Goal: Transaction & Acquisition: Purchase product/service

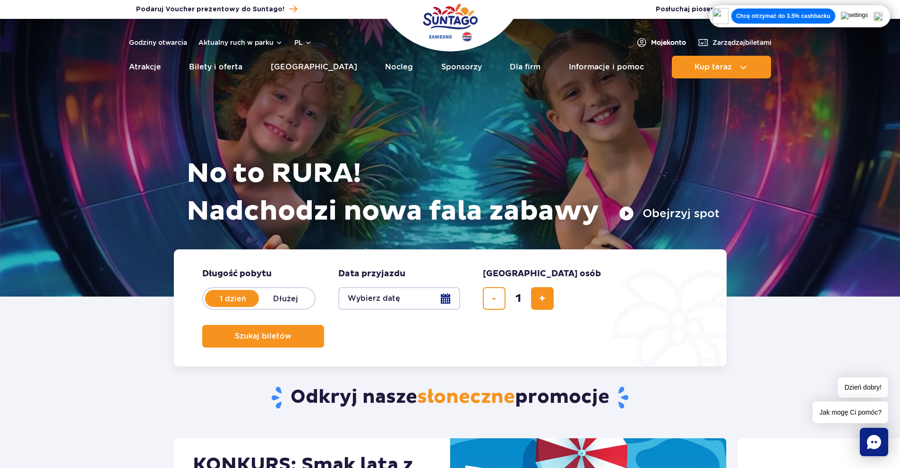
click at [662, 41] on span "Moje konto" at bounding box center [668, 42] width 35 height 9
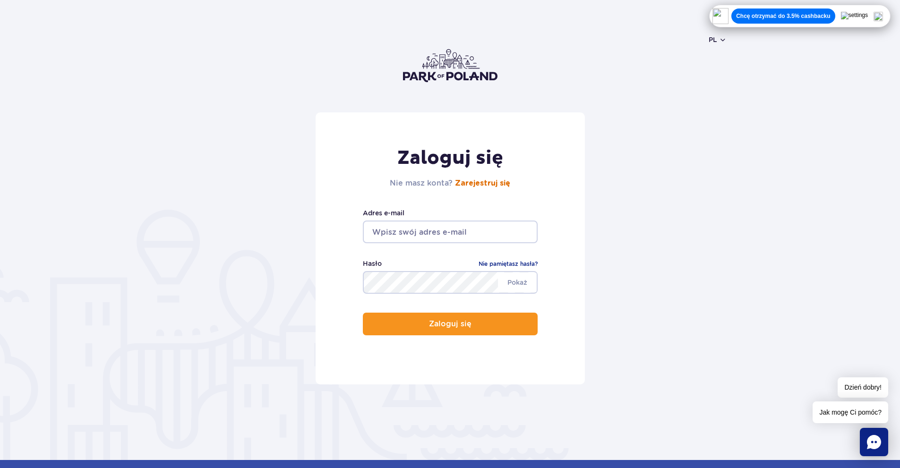
click at [494, 187] on link "Zarejestruj się" at bounding box center [482, 183] width 55 height 8
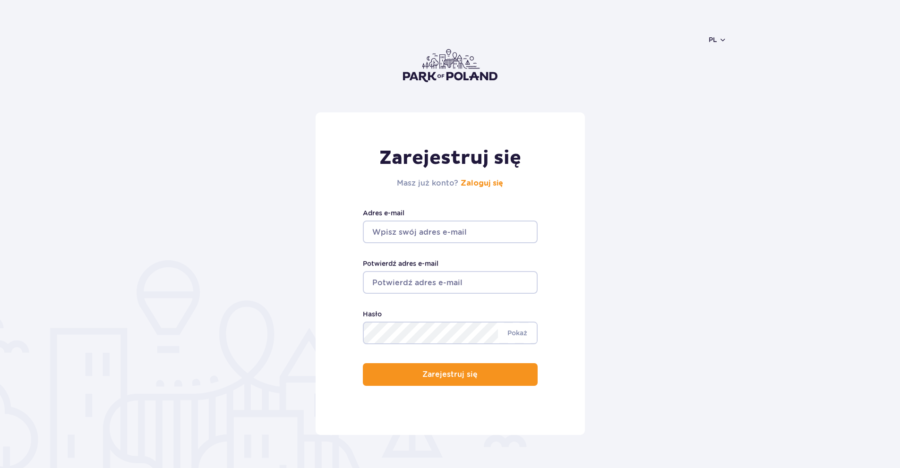
click at [459, 229] on input "Adres e-mail" at bounding box center [450, 232] width 175 height 23
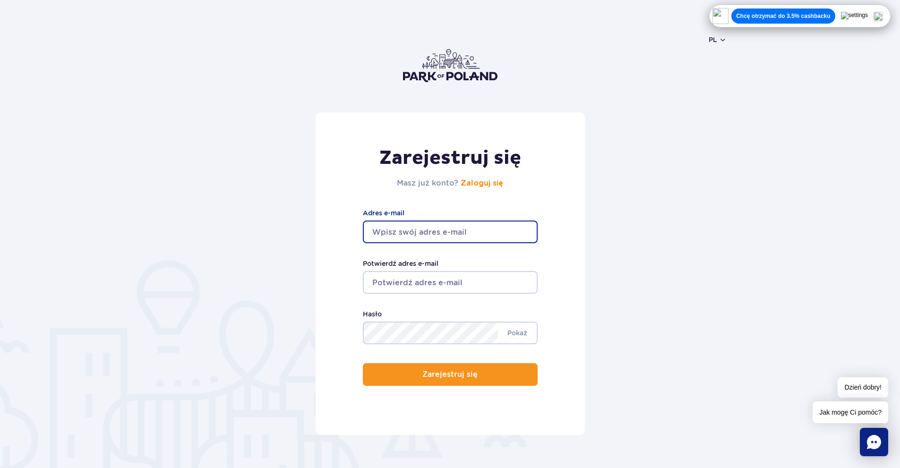
click at [478, 233] on input "Adres e-mail" at bounding box center [450, 232] width 175 height 23
type input "kamila.lewocha@gmail.com"
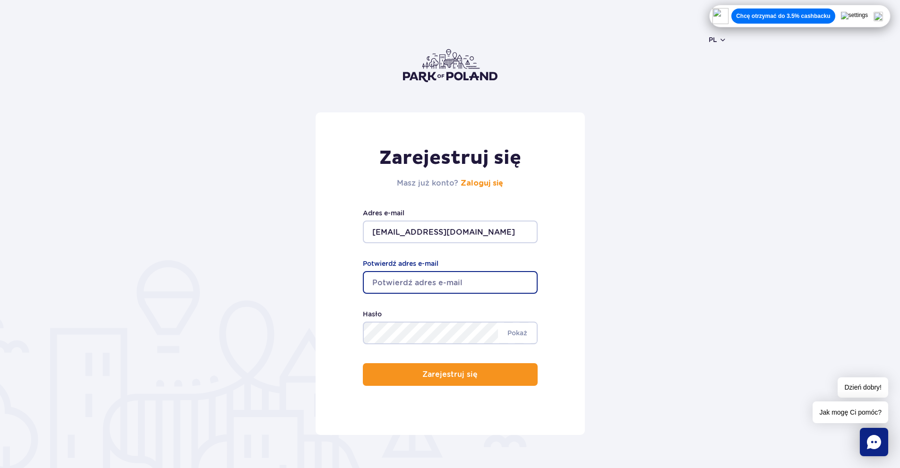
click at [463, 283] on input "Potwierdź adres e-mail" at bounding box center [450, 282] width 175 height 23
type input "kamila.lewocha@gmail.com"
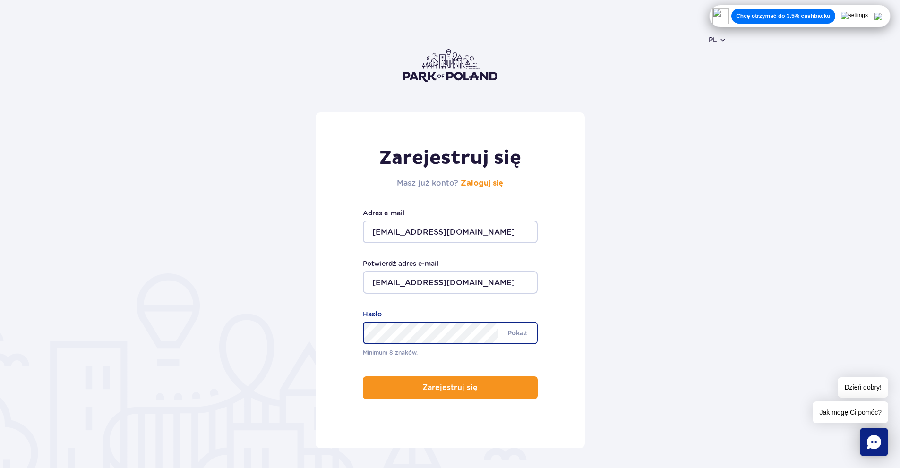
click at [326, 332] on div "Zarejestruj się Masz już konto? Zaloguj się kamila.lewocha@gmail.com Adres e-ma…" at bounding box center [449, 280] width 269 height 336
click at [363, 376] on button "Zarejestruj się" at bounding box center [450, 387] width 175 height 23
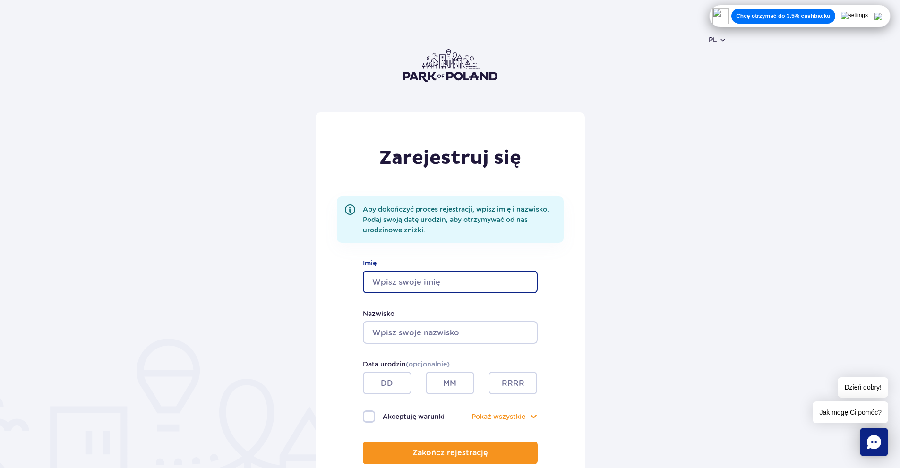
click at [453, 285] on input "Imię" at bounding box center [450, 282] width 175 height 23
type input "Kamila"
type input "Lewocha"
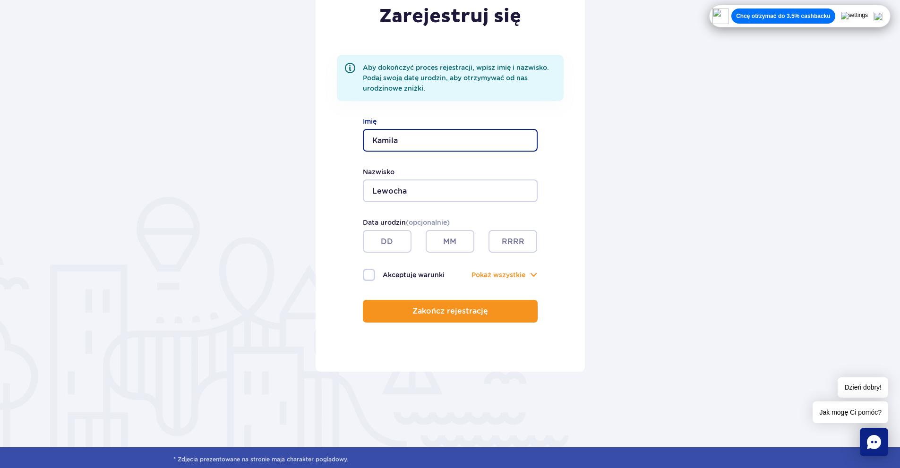
click at [389, 248] on input "text" at bounding box center [387, 241] width 49 height 23
click at [370, 275] on label "Akceptuję warunki" at bounding box center [406, 275] width 87 height 12
click at [370, 271] on input "Akceptuję warunki" at bounding box center [368, 270] width 10 height 2
checkbox input "true"
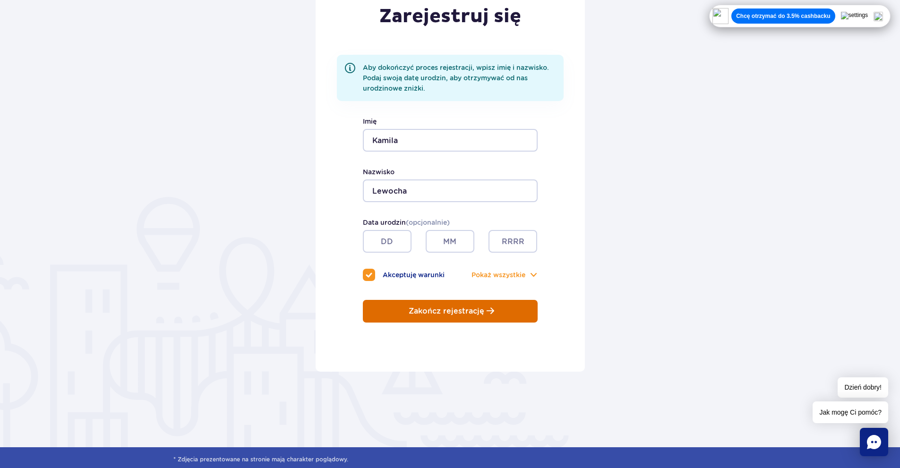
click at [450, 314] on p "Zakończ rejestrację" at bounding box center [446, 311] width 76 height 8
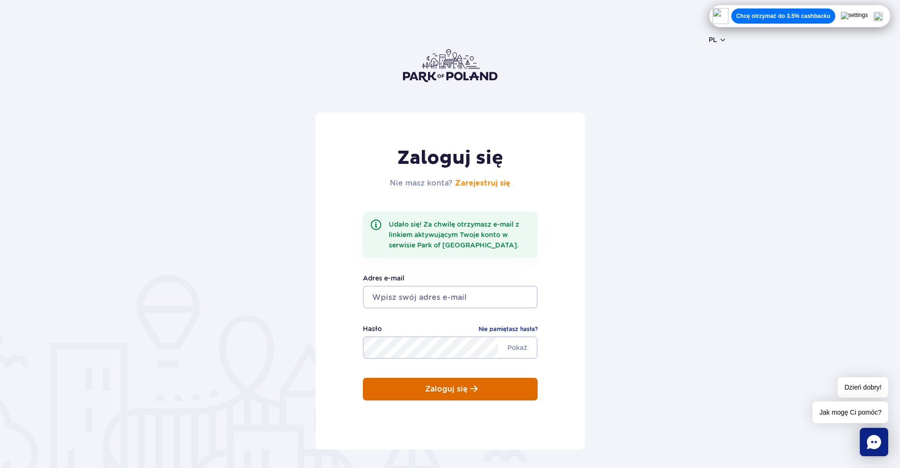
scroll to position [94, 0]
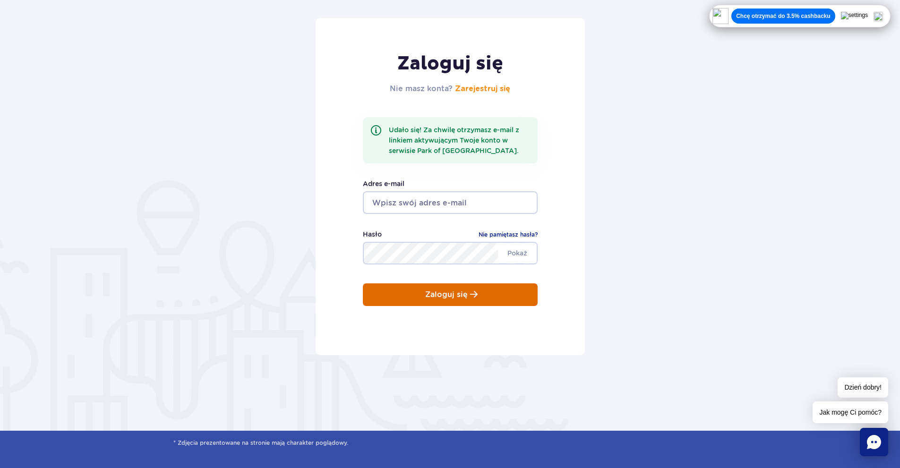
type input "[EMAIL_ADDRESS][DOMAIN_NAME]"
click at [457, 291] on p "Zaloguj się" at bounding box center [446, 294] width 42 height 8
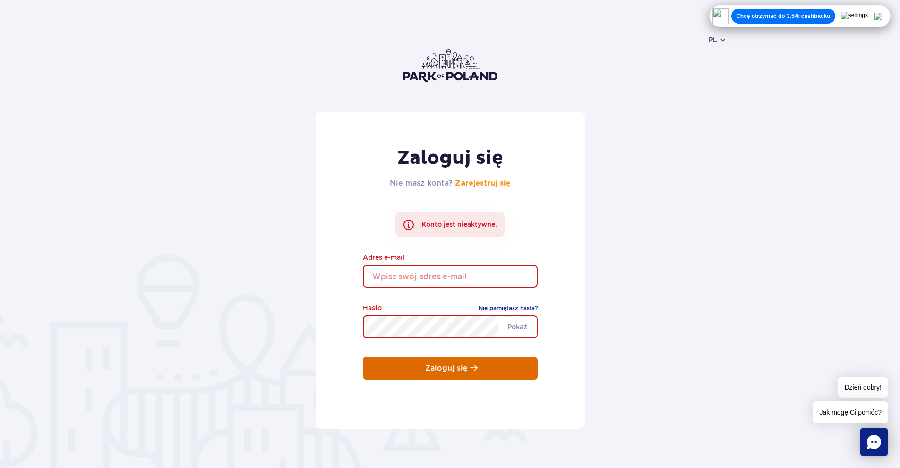
type input "[EMAIL_ADDRESS][DOMAIN_NAME]"
click at [448, 367] on p "Zaloguj się" at bounding box center [446, 368] width 42 height 8
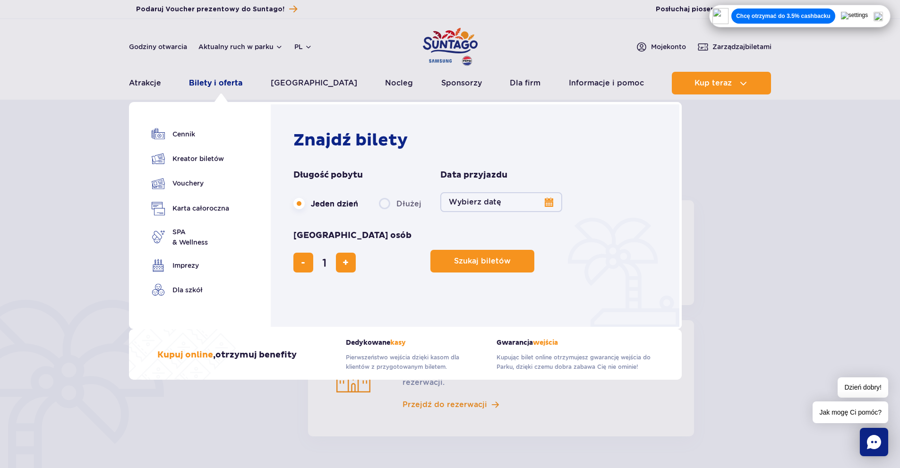
click at [238, 92] on link "Bilety i oferta" at bounding box center [215, 83] width 53 height 23
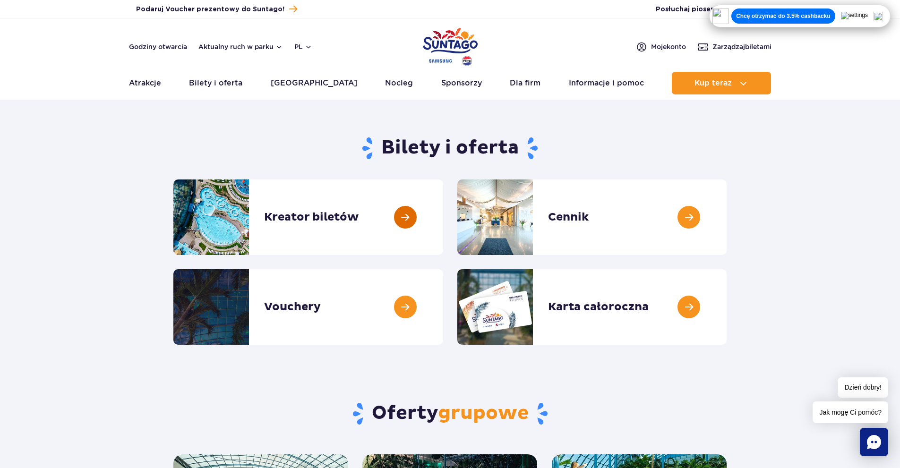
click at [443, 223] on link at bounding box center [443, 217] width 0 height 76
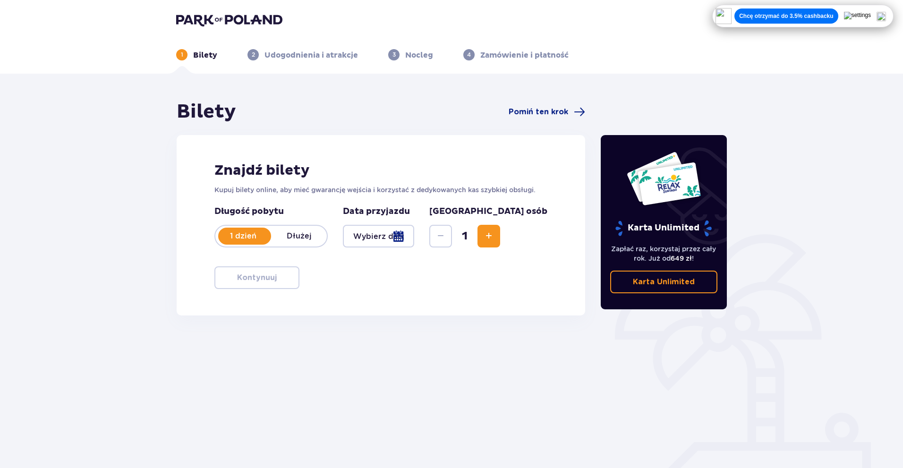
click at [414, 239] on div at bounding box center [378, 236] width 71 height 23
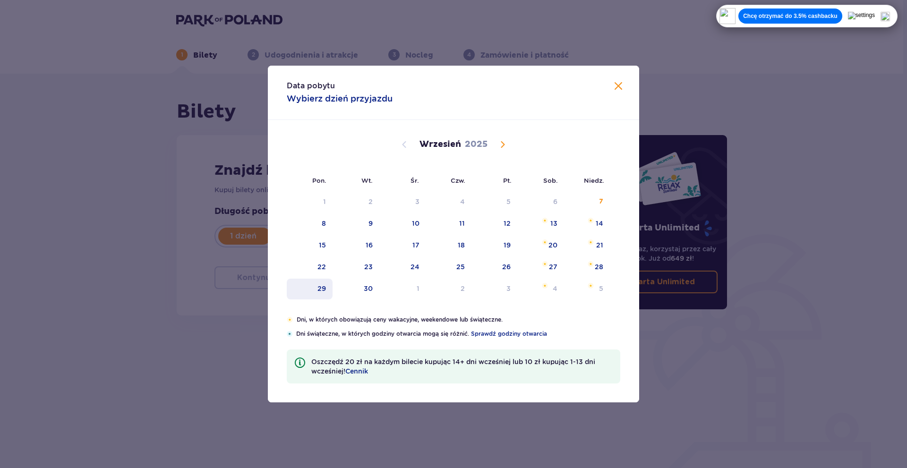
click at [312, 285] on div "29" at bounding box center [310, 289] width 46 height 21
type input "29.09.25"
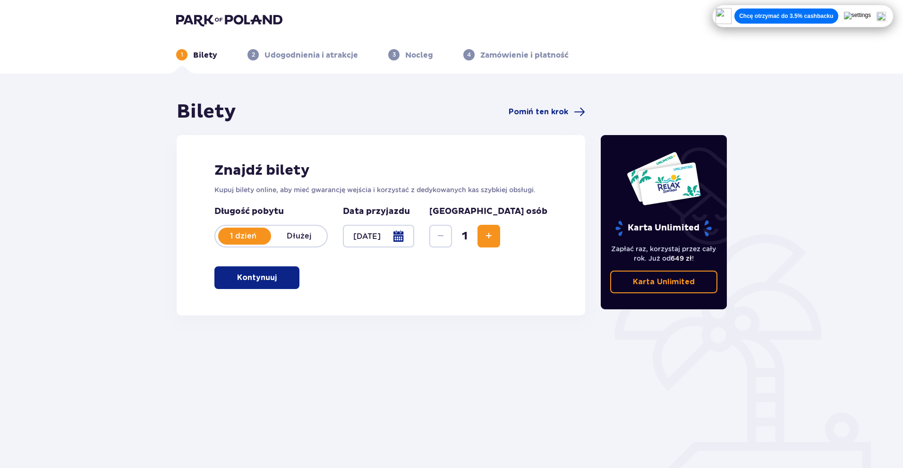
click at [281, 280] on span "button" at bounding box center [278, 277] width 11 height 11
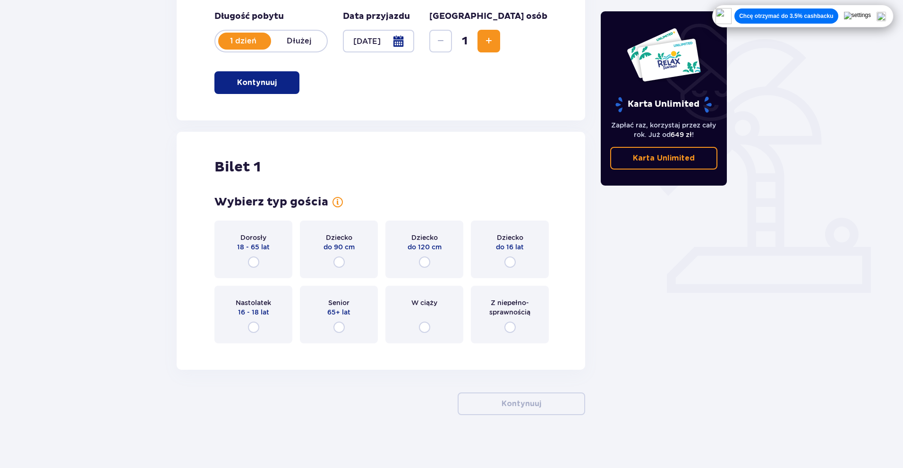
scroll to position [199, 0]
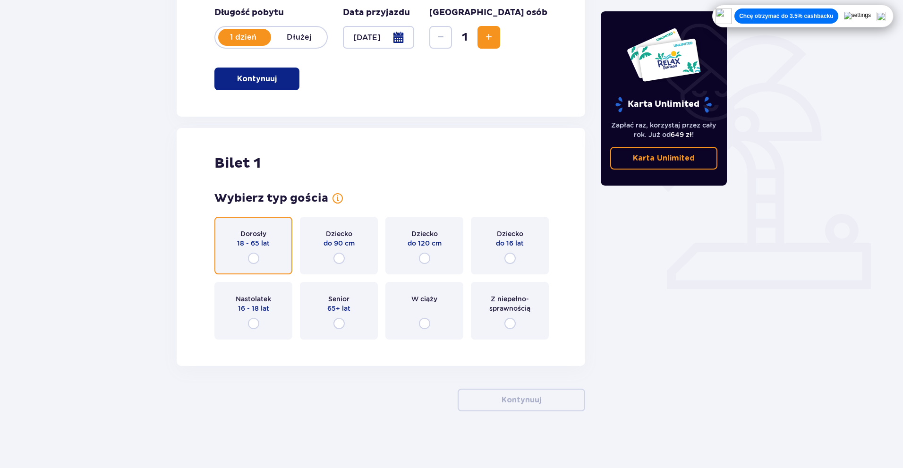
click at [252, 258] on input "radio" at bounding box center [253, 258] width 11 height 11
radio input "true"
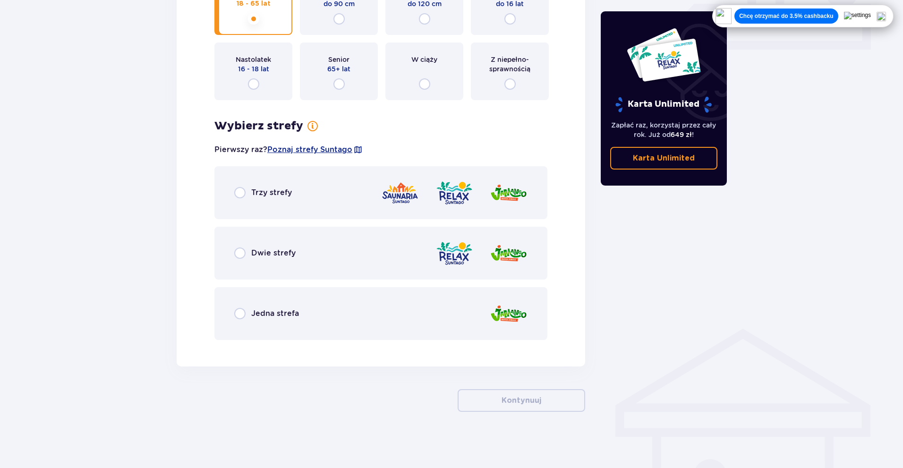
scroll to position [439, 0]
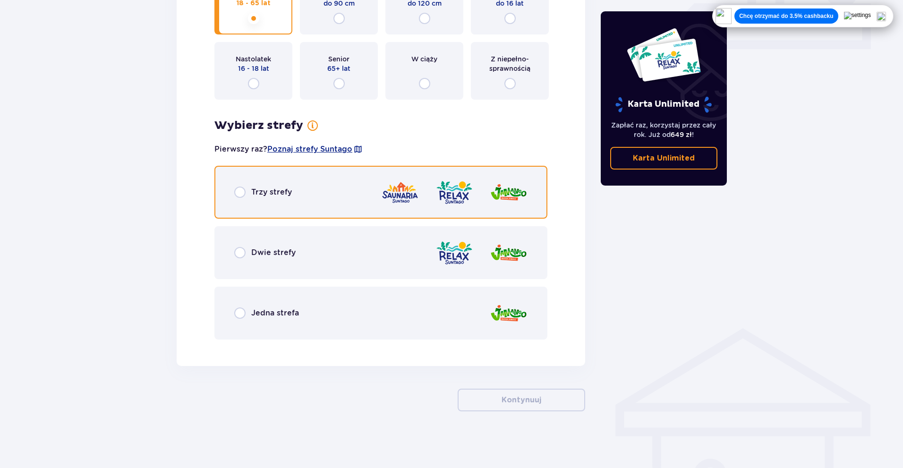
click at [243, 194] on input "radio" at bounding box center [239, 192] width 11 height 11
radio input "true"
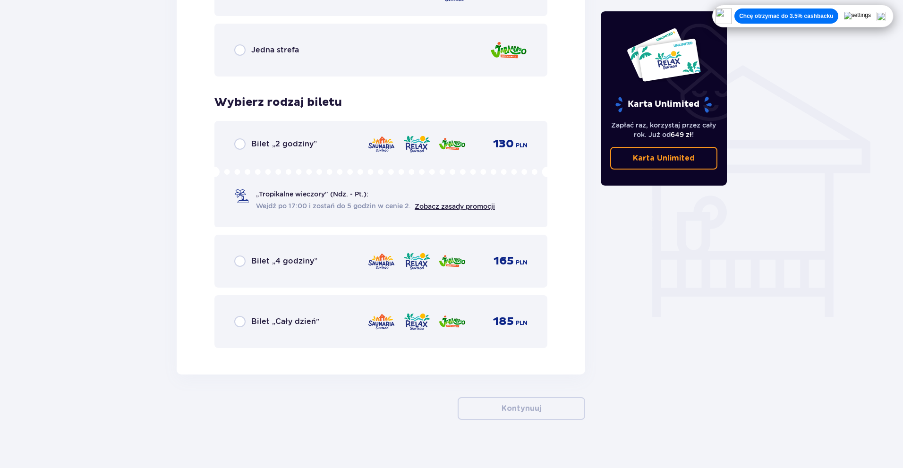
scroll to position [710, 0]
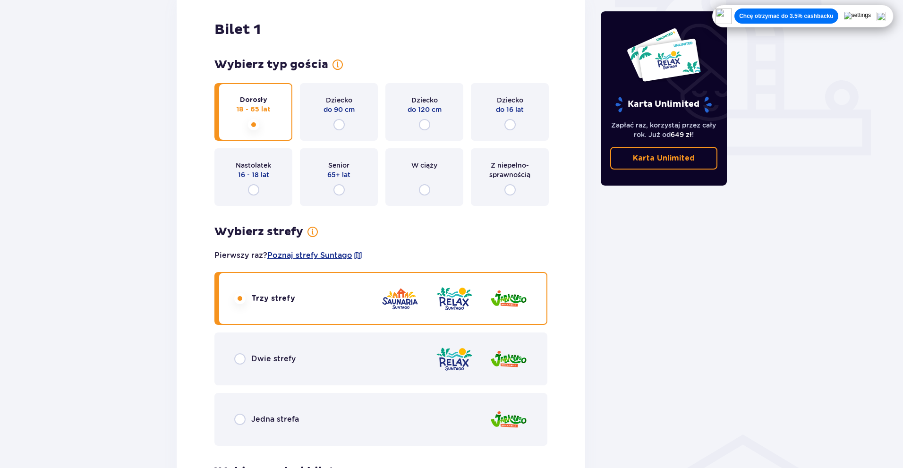
click at [254, 179] on p "16 - 18 lat" at bounding box center [253, 174] width 31 height 9
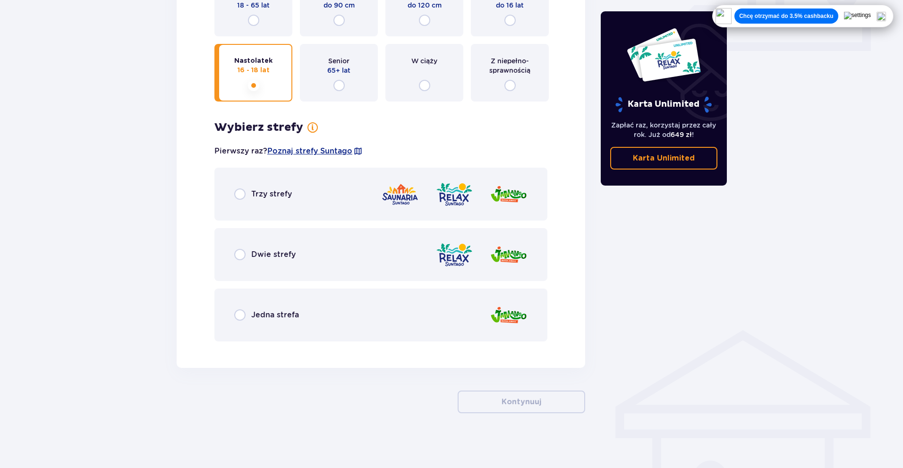
scroll to position [439, 0]
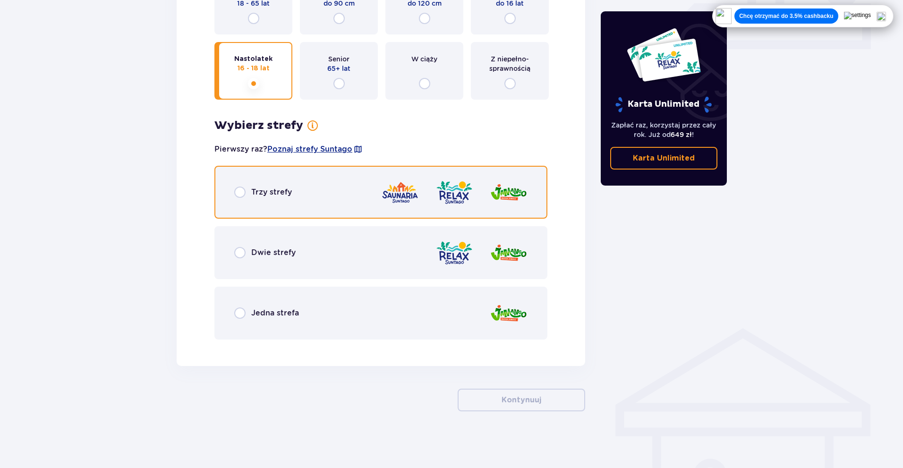
click at [241, 189] on input "radio" at bounding box center [239, 192] width 11 height 11
radio input "true"
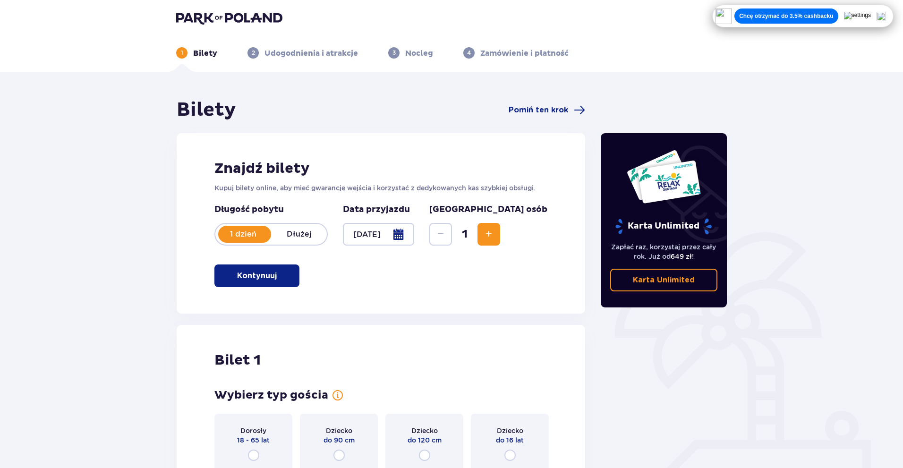
scroll to position [0, 0]
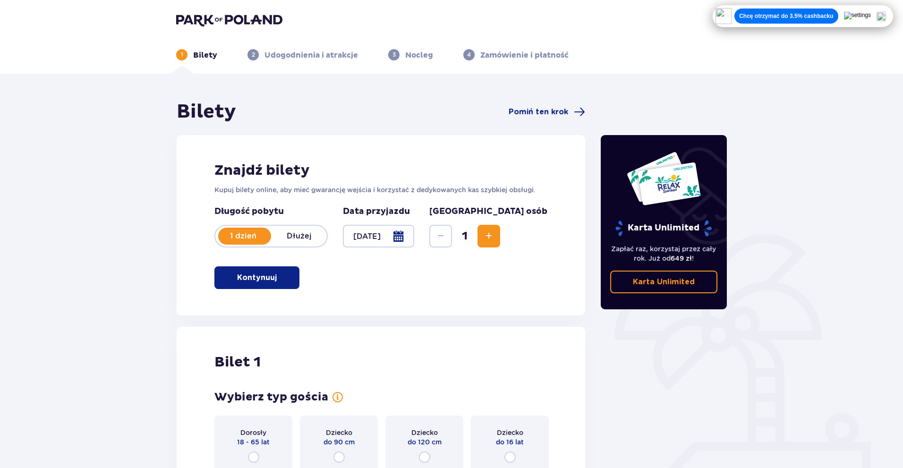
click at [414, 247] on div at bounding box center [378, 236] width 71 height 23
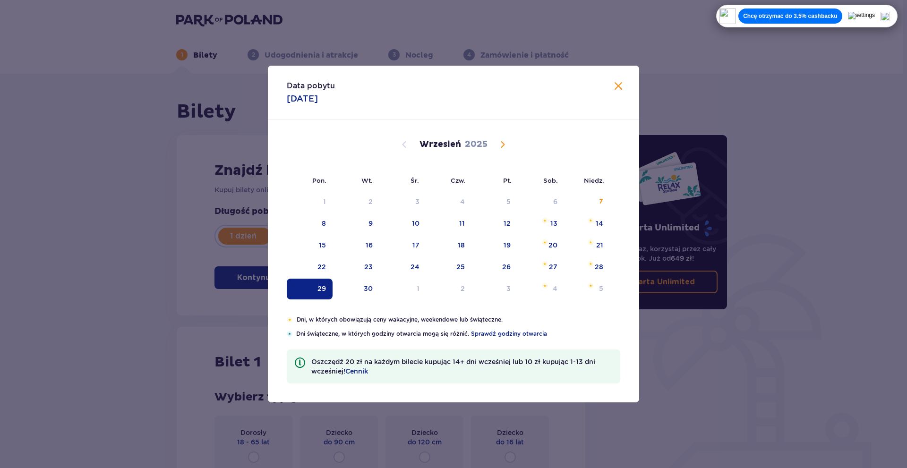
click at [309, 290] on div "29" at bounding box center [310, 289] width 46 height 21
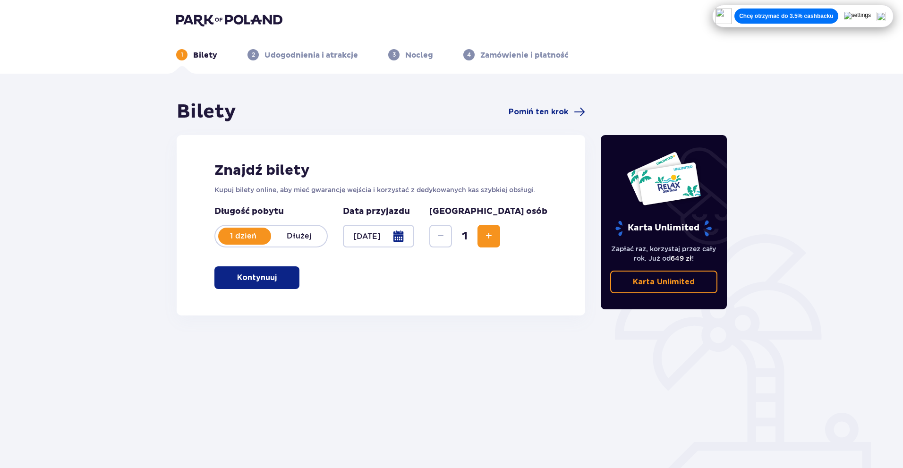
click at [258, 278] on p "Kontynuuj" at bounding box center [257, 277] width 40 height 10
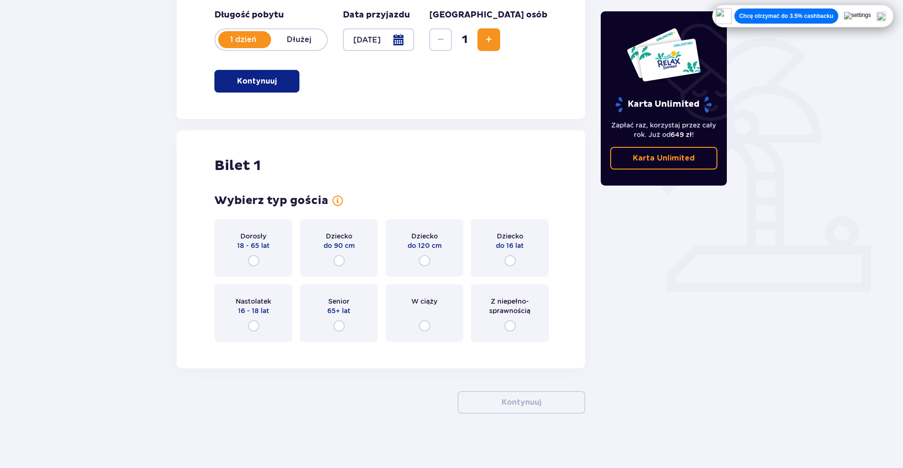
scroll to position [199, 0]
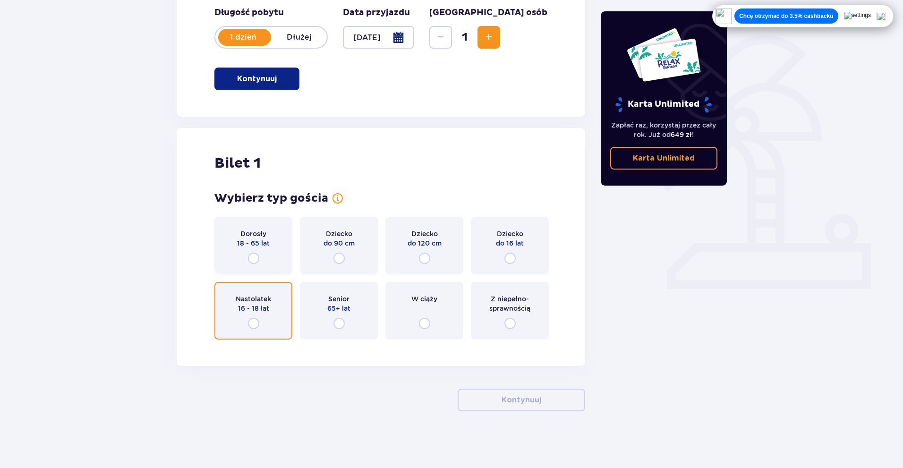
click at [259, 325] on input "radio" at bounding box center [253, 323] width 11 height 11
radio input "true"
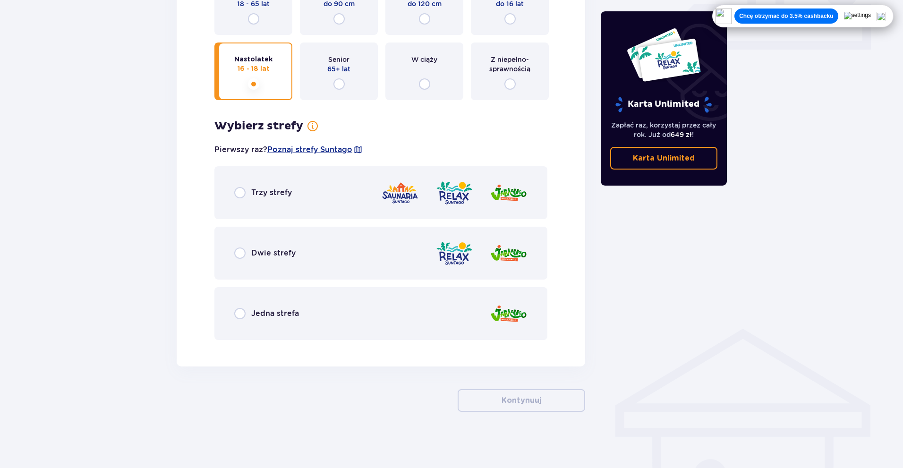
scroll to position [439, 0]
click at [247, 188] on div "Trzy strefy" at bounding box center [263, 192] width 58 height 11
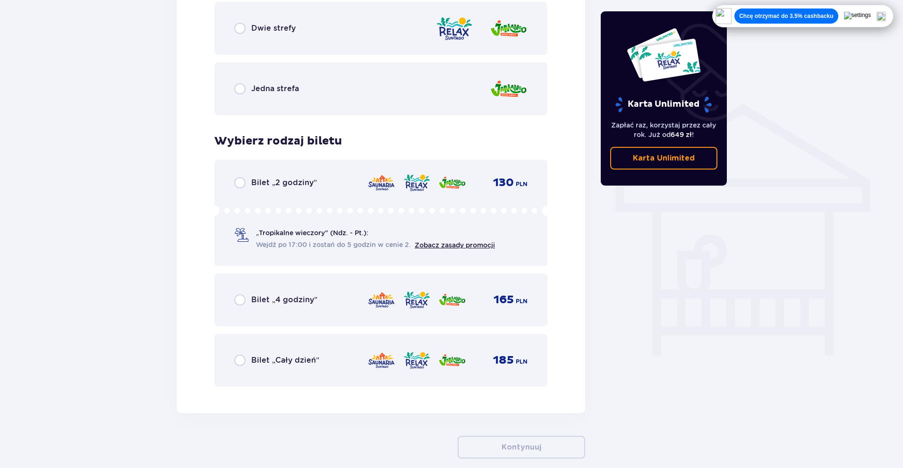
scroll to position [710, 0]
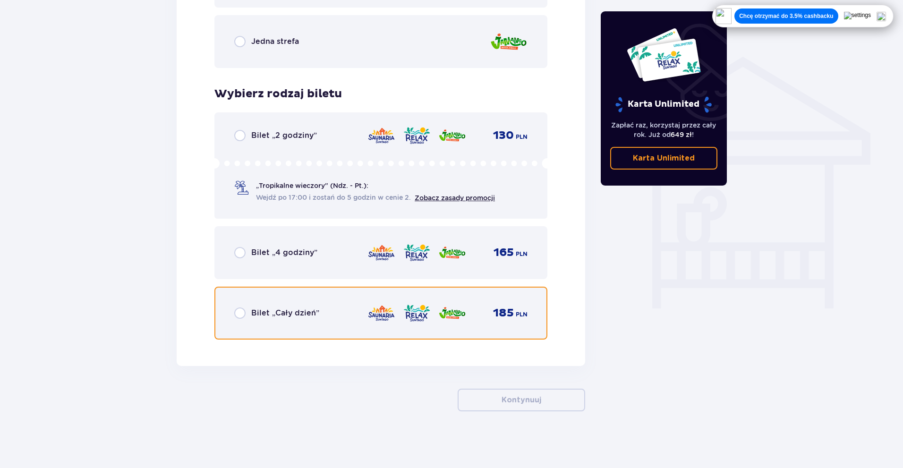
click at [242, 317] on input "radio" at bounding box center [239, 312] width 11 height 11
radio input "true"
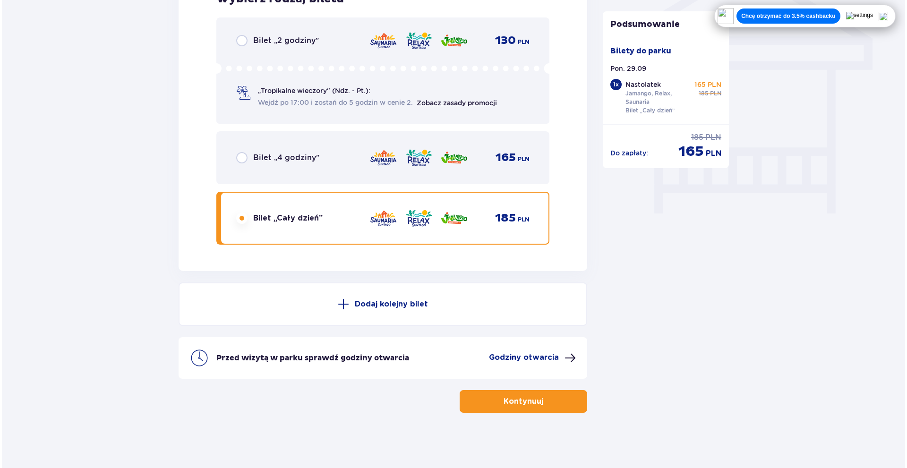
scroll to position [806, 0]
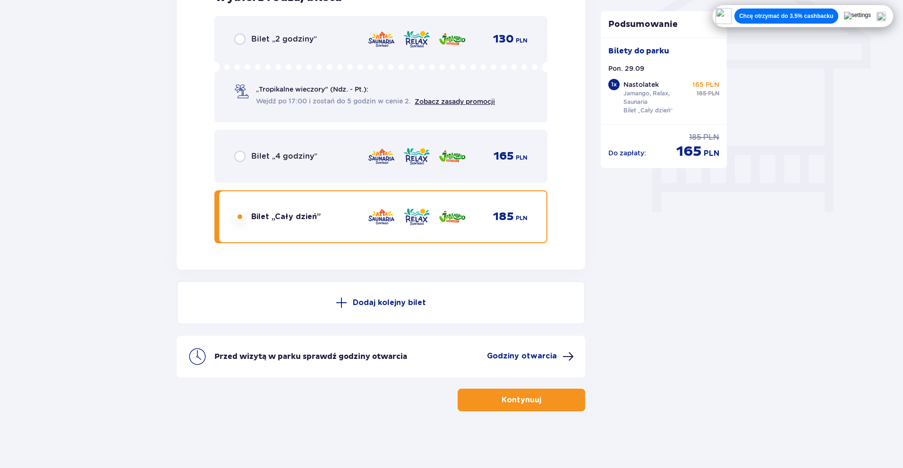
click at [533, 357] on p "Godziny otwarcia" at bounding box center [522, 356] width 70 height 10
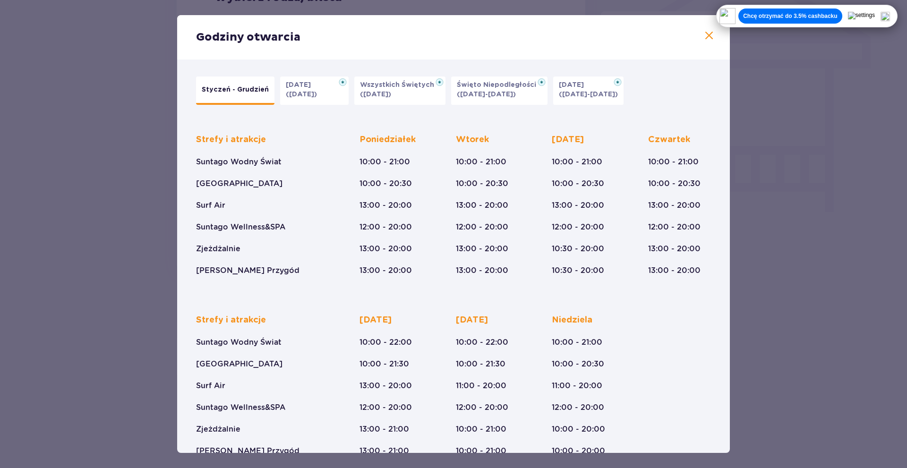
click at [302, 93] on p "(31.10.25)" at bounding box center [301, 94] width 31 height 9
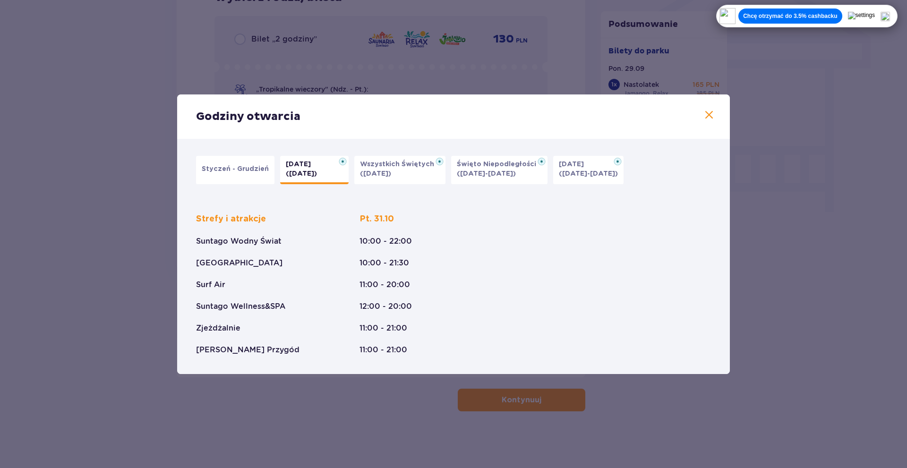
click at [240, 163] on button "Styczeń - Grudzień" at bounding box center [235, 170] width 78 height 28
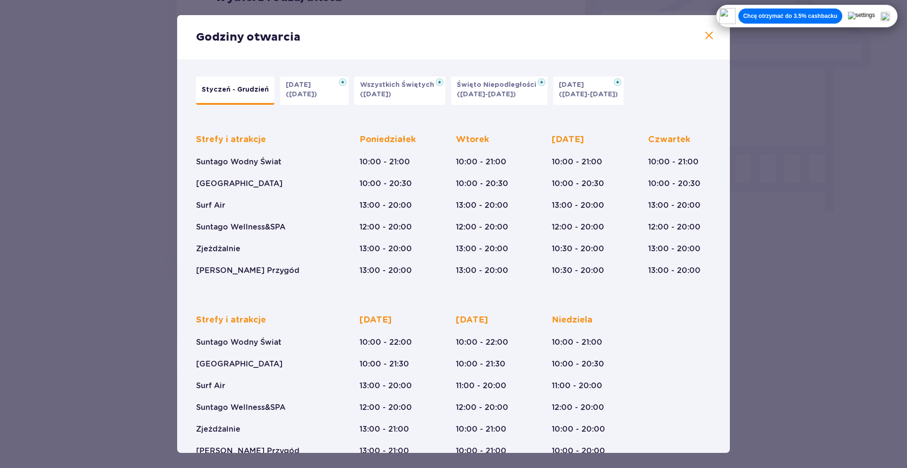
click at [589, 88] on p "Boże Narodzenie" at bounding box center [574, 84] width 31 height 9
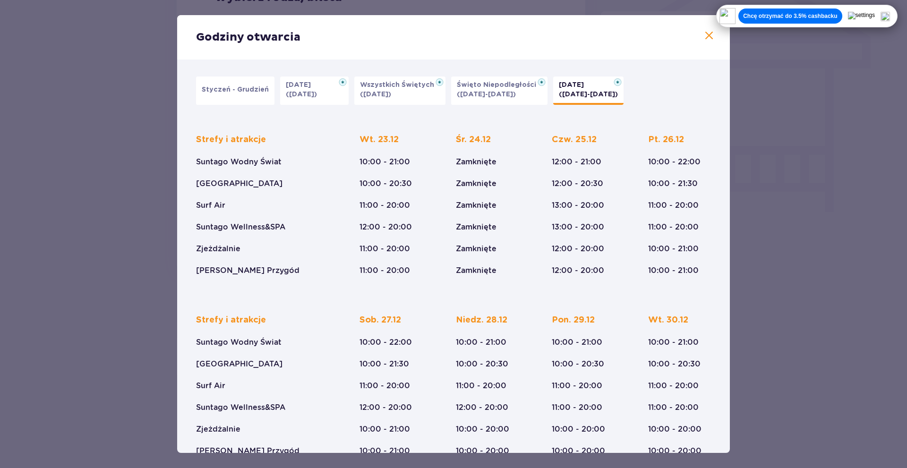
click at [234, 85] on p "Styczeń - Grudzień" at bounding box center [235, 89] width 67 height 9
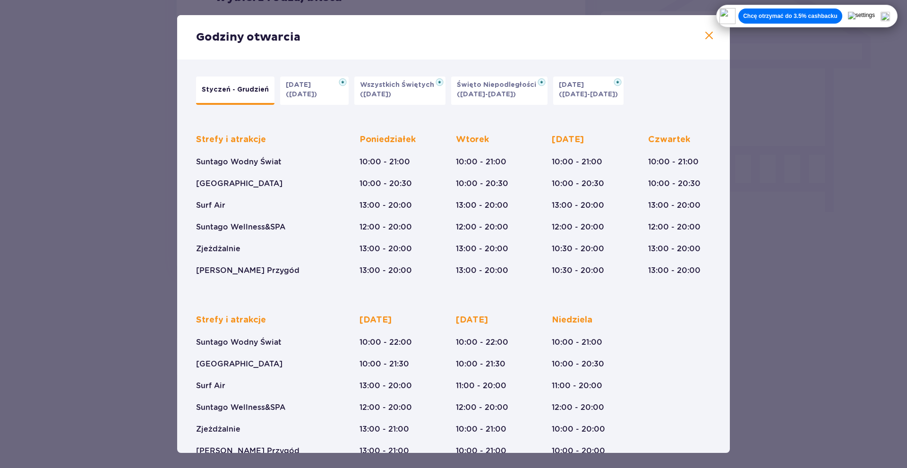
click at [698, 37] on div "Godziny otwarcia" at bounding box center [453, 37] width 552 height 44
click at [704, 35] on span at bounding box center [708, 35] width 11 height 11
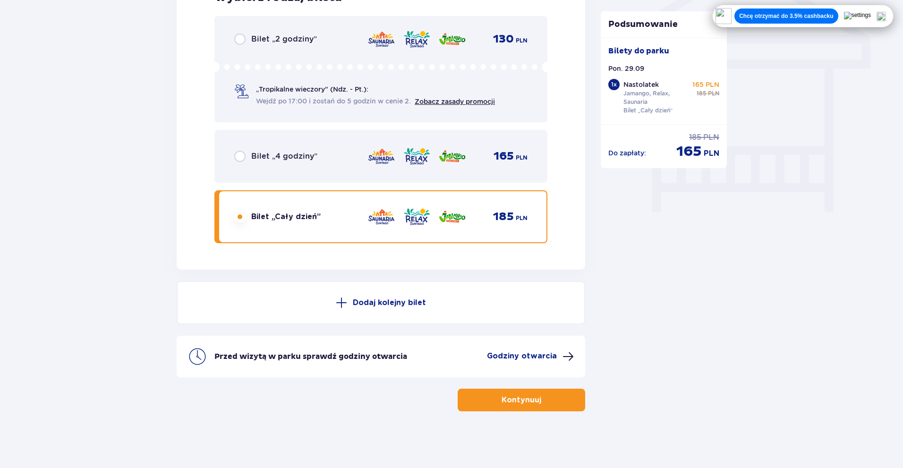
click at [523, 402] on p "Kontynuuj" at bounding box center [521, 400] width 40 height 10
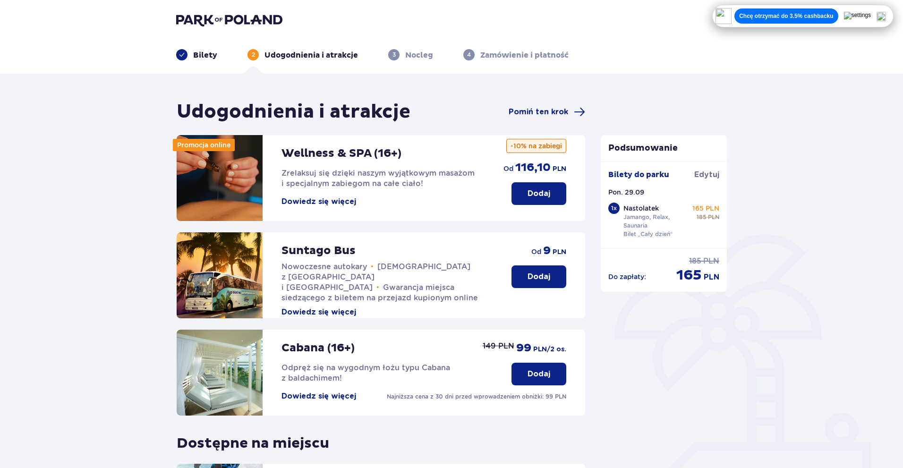
scroll to position [172, 0]
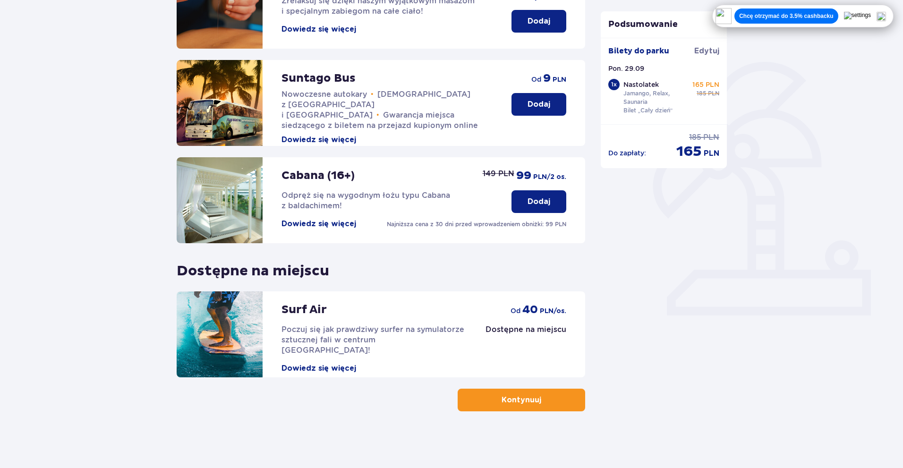
click at [503, 397] on p "Kontynuuj" at bounding box center [521, 400] width 40 height 10
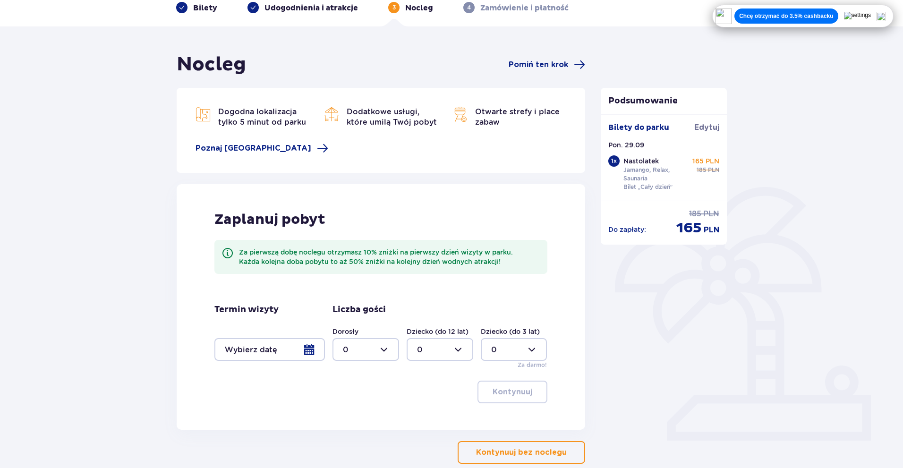
scroll to position [94, 0]
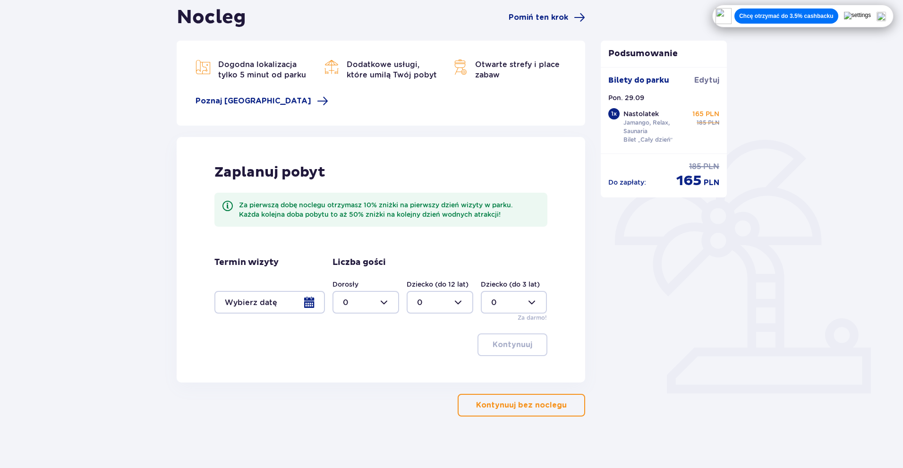
click at [513, 402] on p "Kontynuuj bez noclegu" at bounding box center [521, 405] width 91 height 10
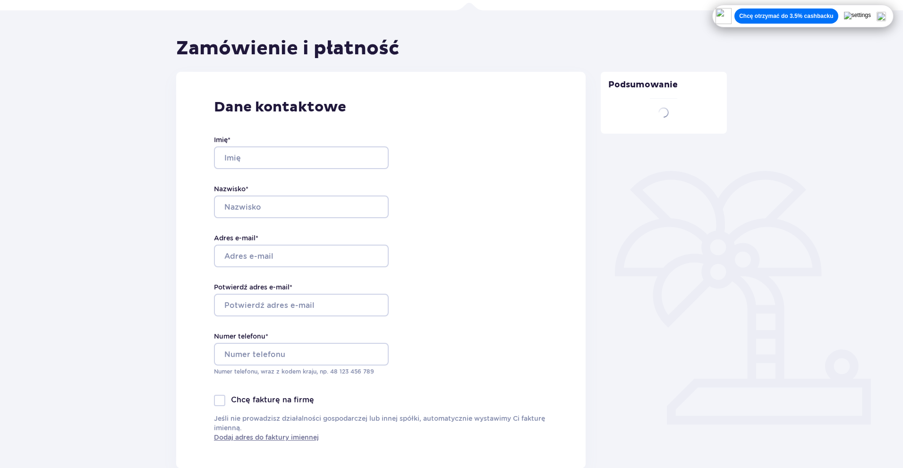
type input "Kamila"
type input "Lewocha"
type input "kamila.lewocha@gmail.com"
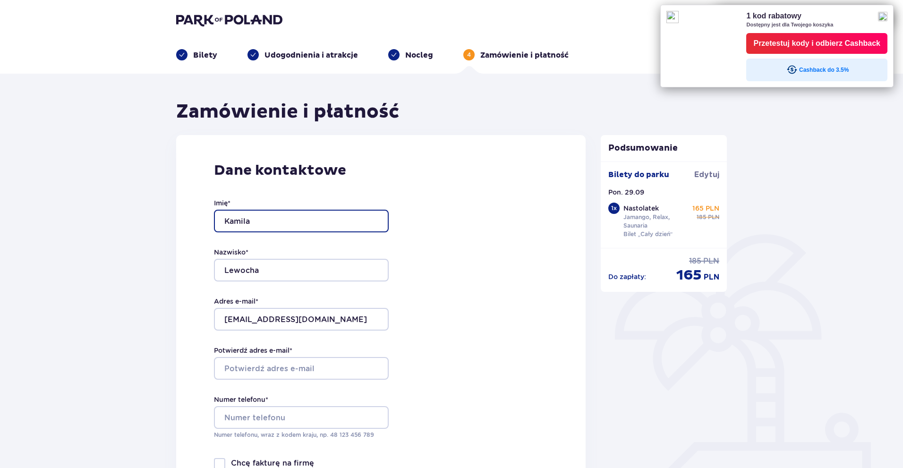
click at [276, 219] on input "Kamila" at bounding box center [301, 221] width 175 height 23
type input "K"
type input "Julia"
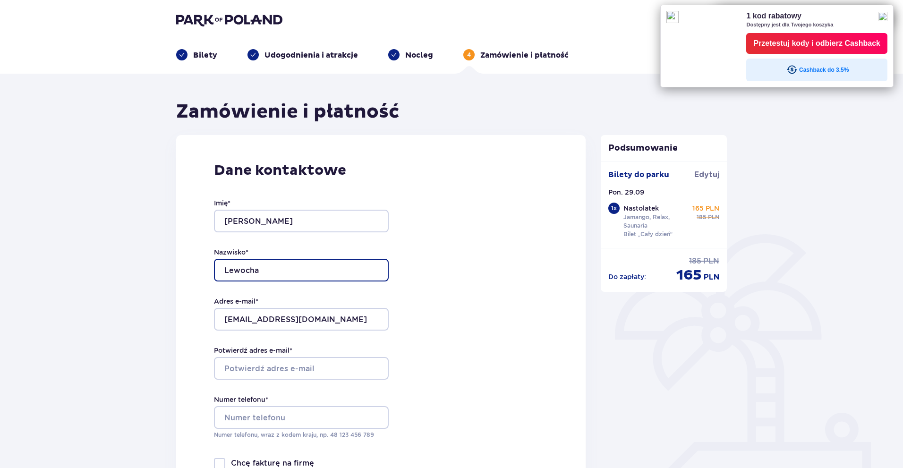
click at [326, 271] on input "Lewocha" at bounding box center [301, 270] width 175 height 23
type input "L"
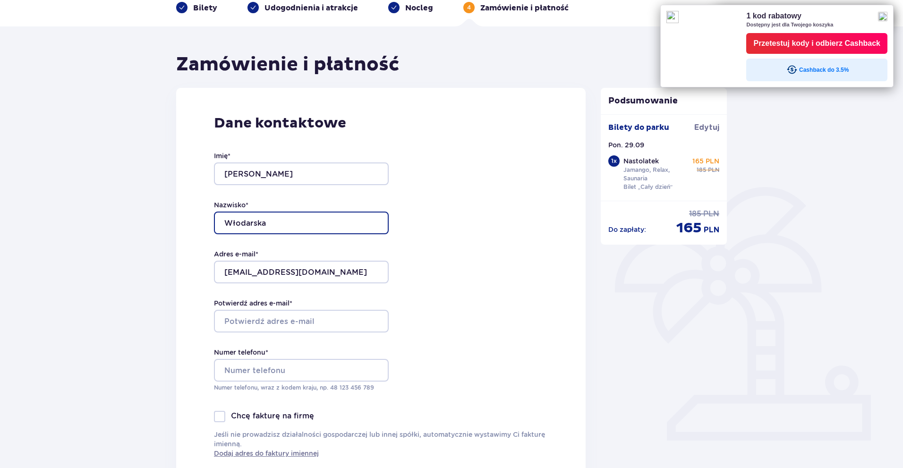
scroll to position [94, 0]
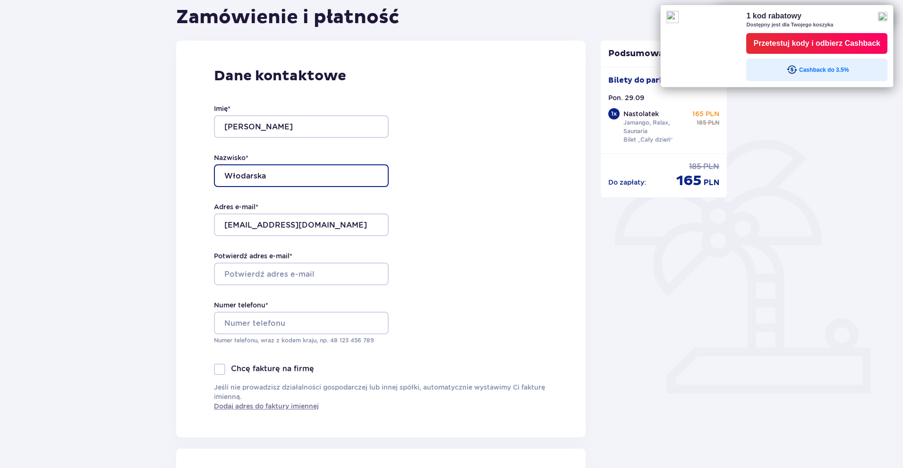
type input "Włodarska"
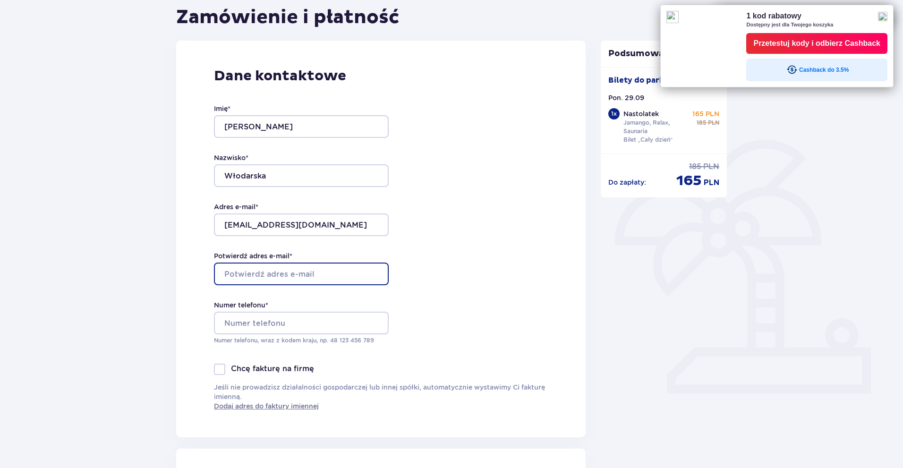
click at [323, 278] on input "Potwierdź adres e-mail *" at bounding box center [301, 274] width 175 height 23
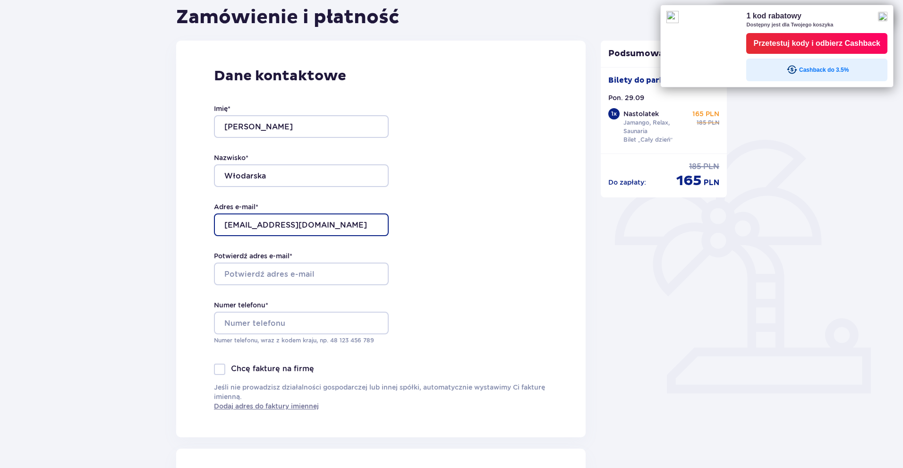
click at [341, 225] on input "kamila.lewocha@gmail.com" at bounding box center [301, 224] width 175 height 23
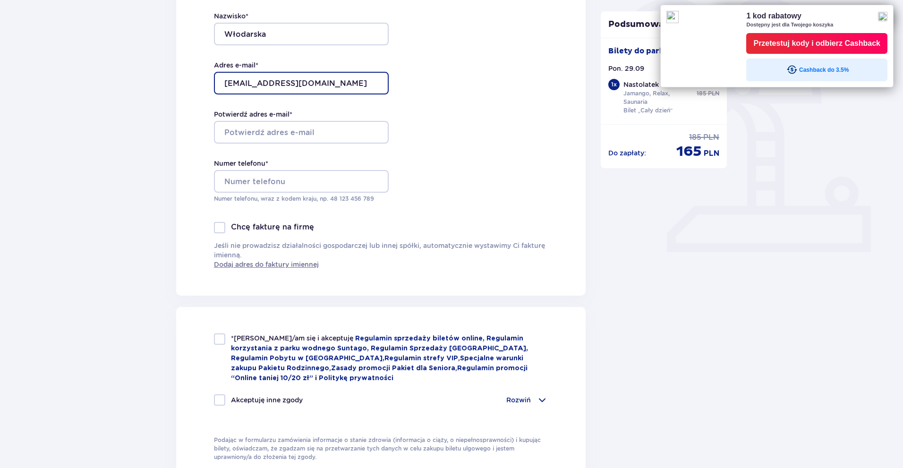
scroll to position [0, 0]
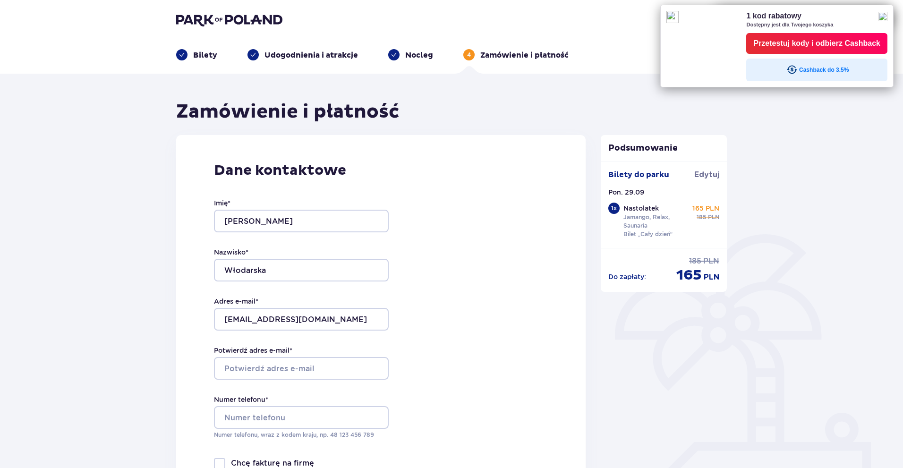
click at [887, 17] on img at bounding box center [882, 16] width 9 height 9
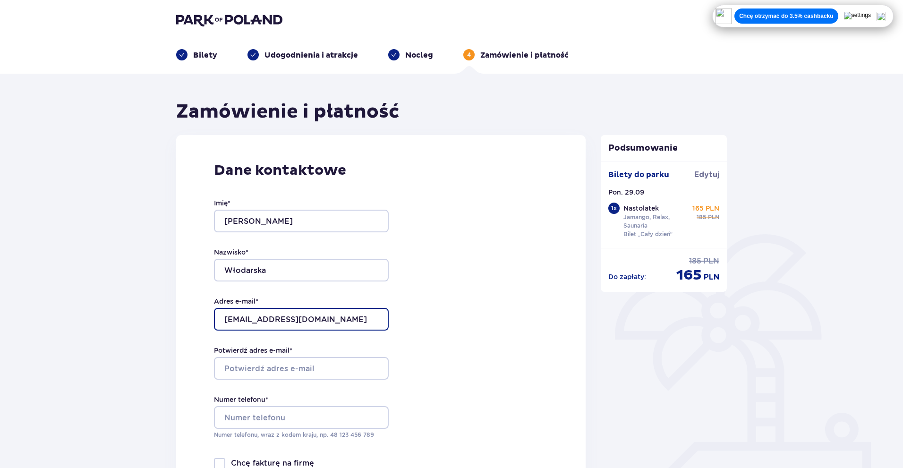
click at [335, 319] on input "kamila.lewocha@gmail.com" at bounding box center [301, 319] width 175 height 23
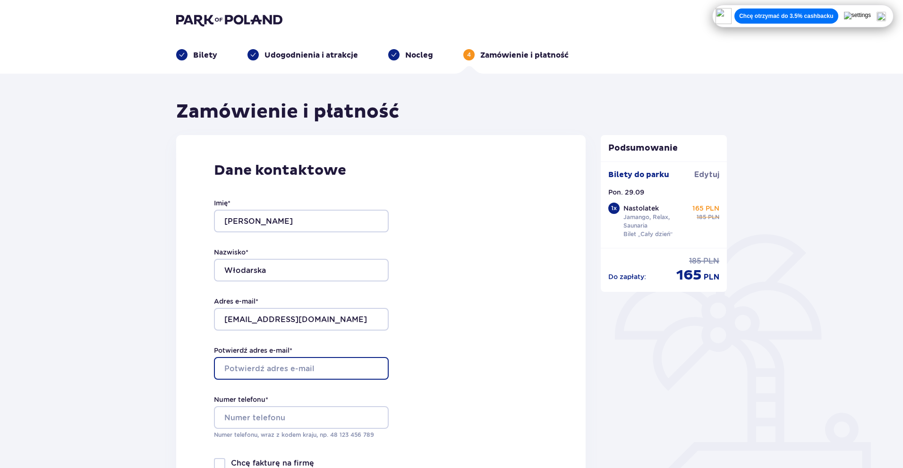
click at [303, 375] on input "Potwierdź adres e-mail *" at bounding box center [301, 368] width 175 height 23
type input "kamila.lewocha@gmail.com"
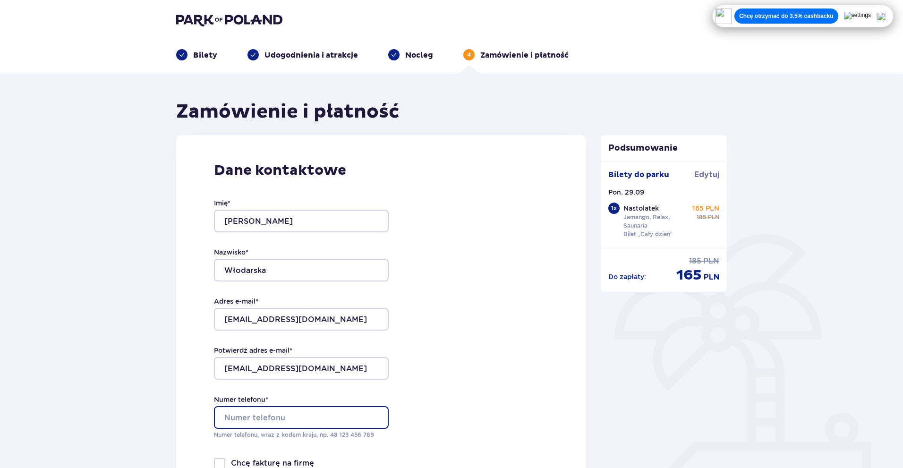
click at [322, 424] on input "Numer telefonu *" at bounding box center [301, 417] width 175 height 23
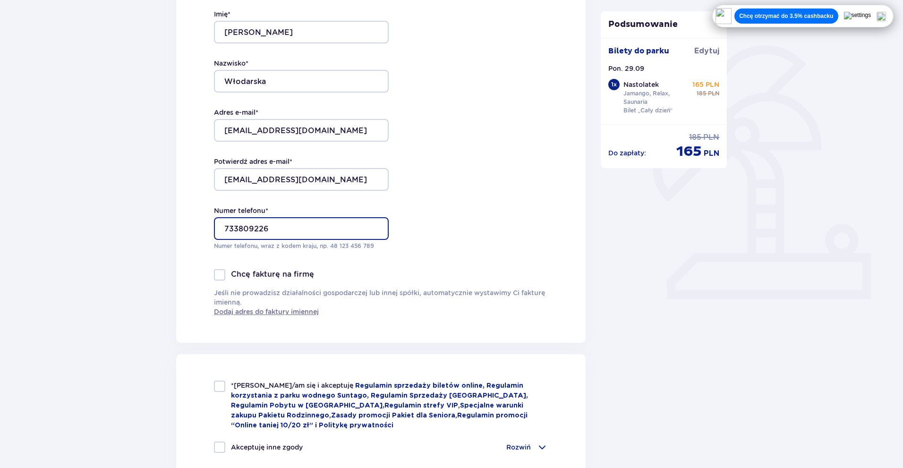
scroll to position [283, 0]
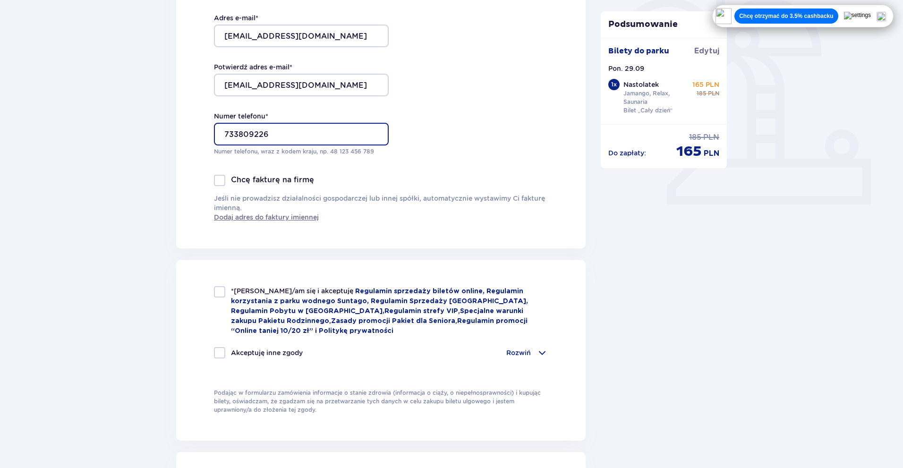
type input "733809226"
click at [221, 290] on div at bounding box center [219, 291] width 11 height 11
checkbox input "true"
click at [216, 353] on div at bounding box center [219, 352] width 11 height 11
checkbox input "true"
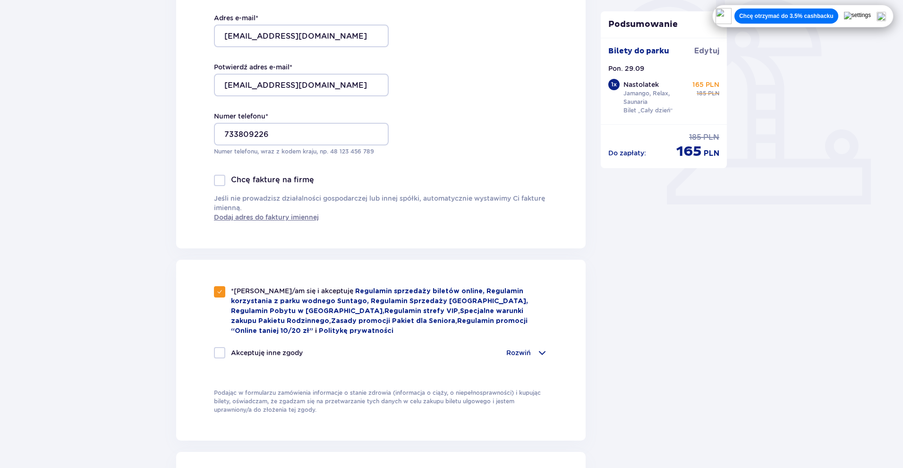
checkbox input "true"
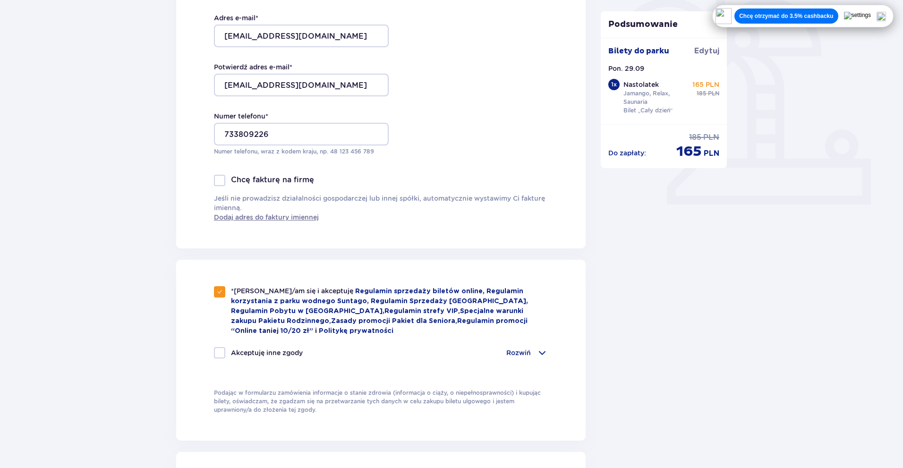
checkbox input "true"
click at [530, 348] on p "Rozwiń" at bounding box center [518, 352] width 25 height 9
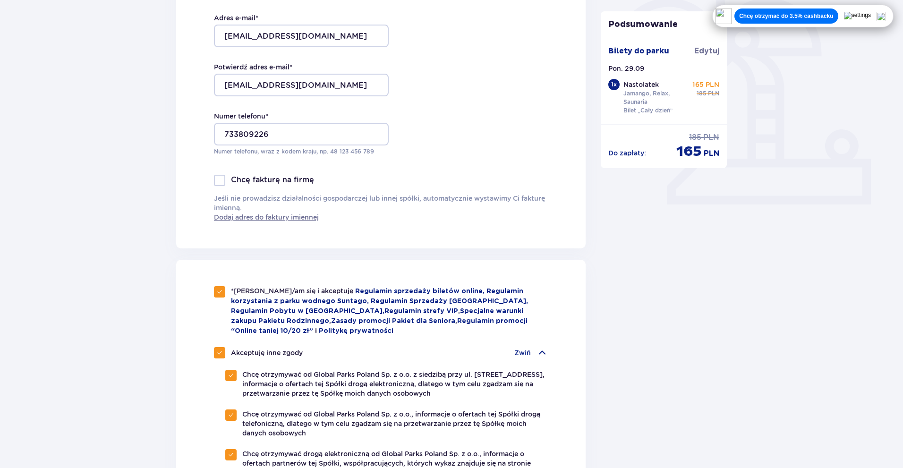
click at [520, 350] on p "Zwiń" at bounding box center [522, 352] width 17 height 9
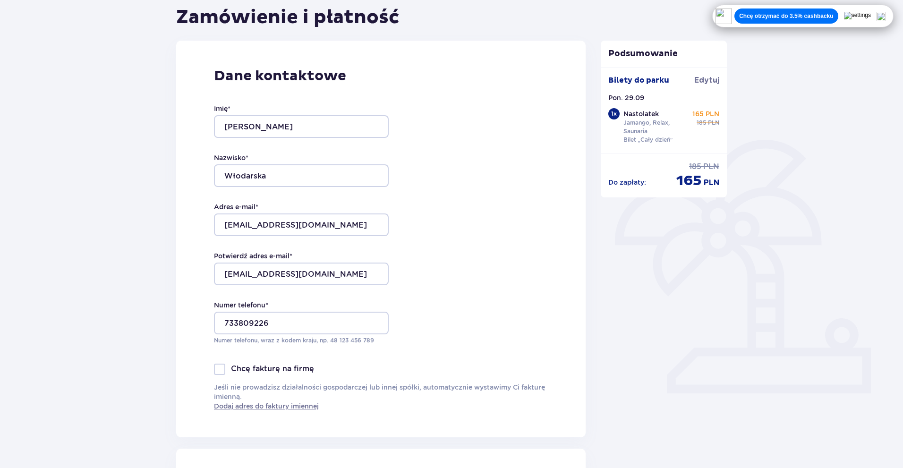
scroll to position [0, 0]
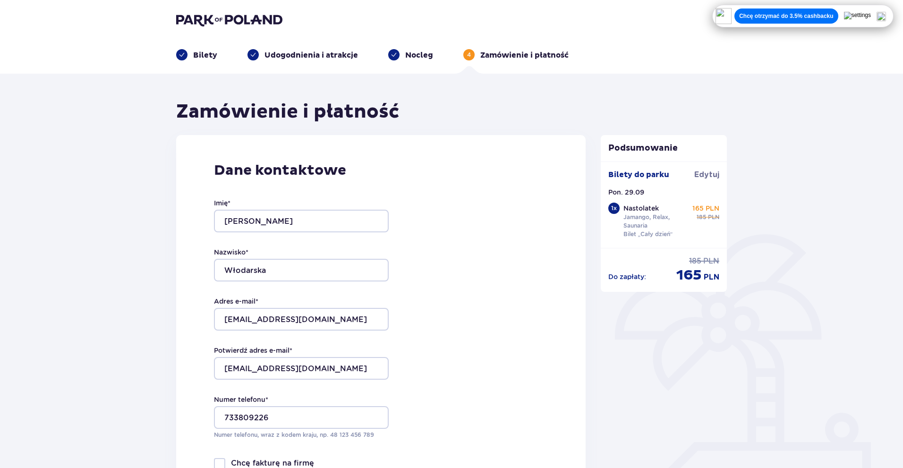
click at [885, 16] on img at bounding box center [880, 16] width 9 height 9
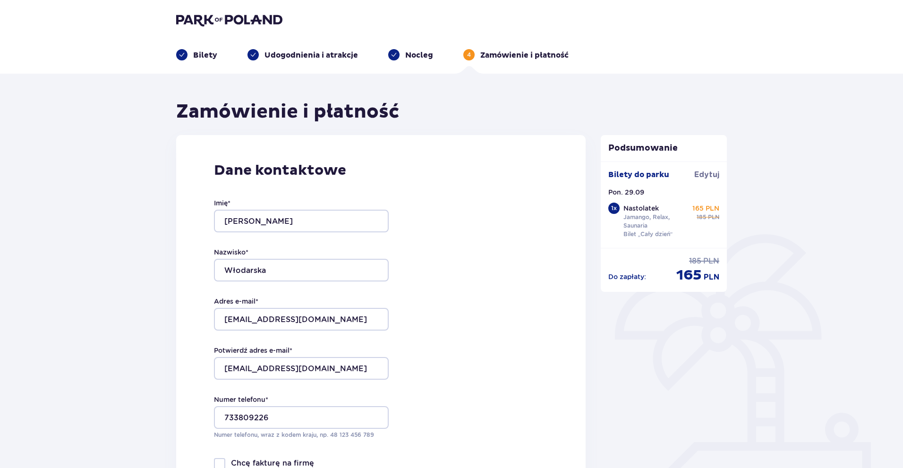
scroll to position [94, 0]
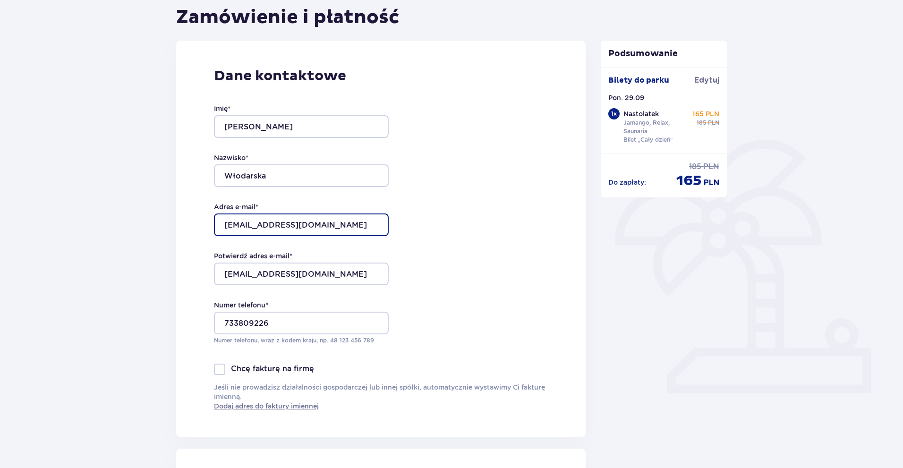
click at [337, 222] on input "kamila.lewocha@gmail.com" at bounding box center [301, 224] width 175 height 23
drag, startPoint x: 338, startPoint y: 221, endPoint x: 190, endPoint y: 237, distance: 148.6
click at [190, 237] on div "Dane kontaktowe Imię * Julia Nazwisko * Włodarska Adres e-mail * kamila.lewocha…" at bounding box center [380, 239] width 409 height 397
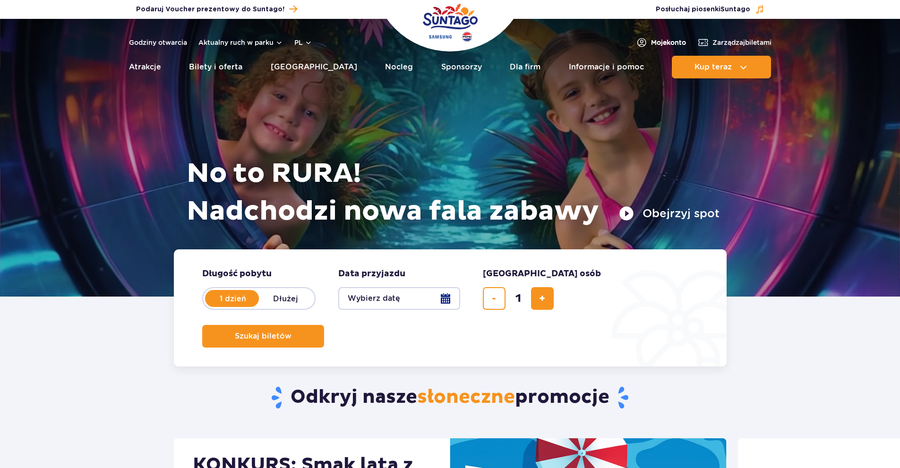
click at [672, 44] on span "Moje konto" at bounding box center [668, 42] width 35 height 9
click at [651, 42] on span "Moje konto" at bounding box center [668, 42] width 35 height 9
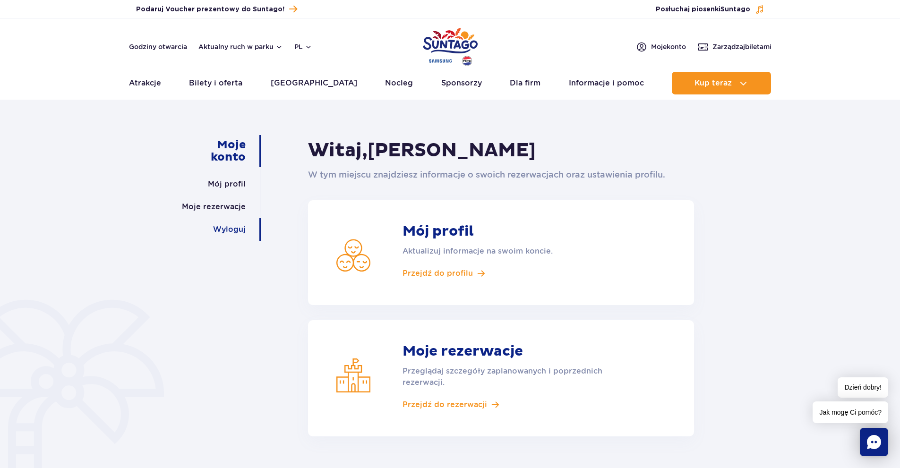
click at [227, 228] on link "Wyloguj" at bounding box center [229, 229] width 33 height 23
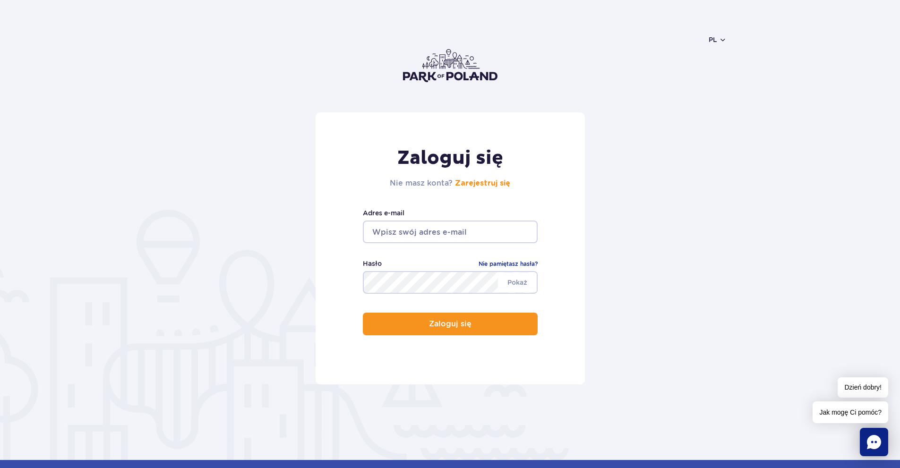
type input "[EMAIL_ADDRESS][DOMAIN_NAME]"
click at [483, 187] on h2 "Nie masz konta? Zarejestruj się" at bounding box center [450, 183] width 120 height 11
click at [487, 185] on link "Zarejestruj się" at bounding box center [482, 183] width 55 height 8
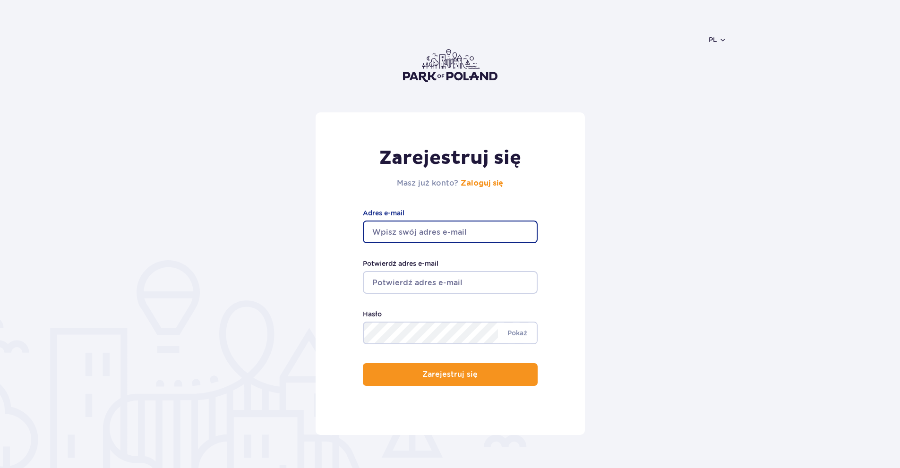
click at [478, 229] on input "Adres e-mail" at bounding box center [450, 232] width 175 height 23
type input "julciawlodarska2@gmail.com"
click at [446, 290] on input "Potwierdź adres e-mail" at bounding box center [450, 282] width 175 height 23
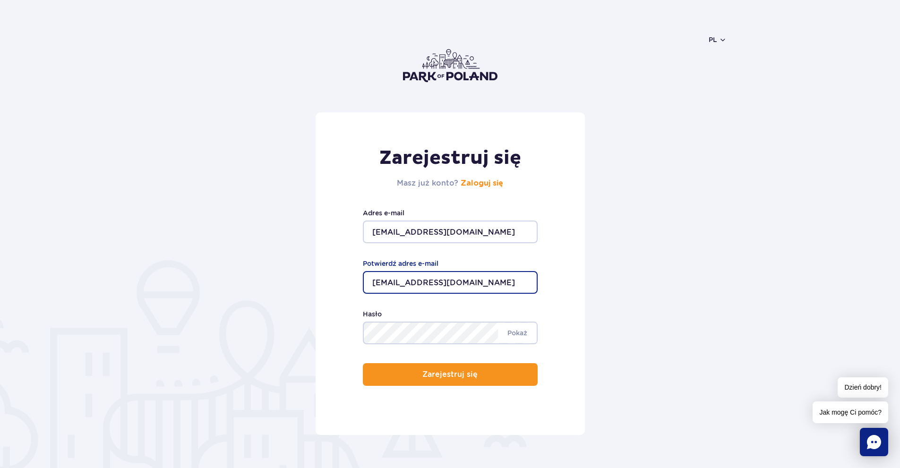
type input "julciawlodarska2@gmail.com"
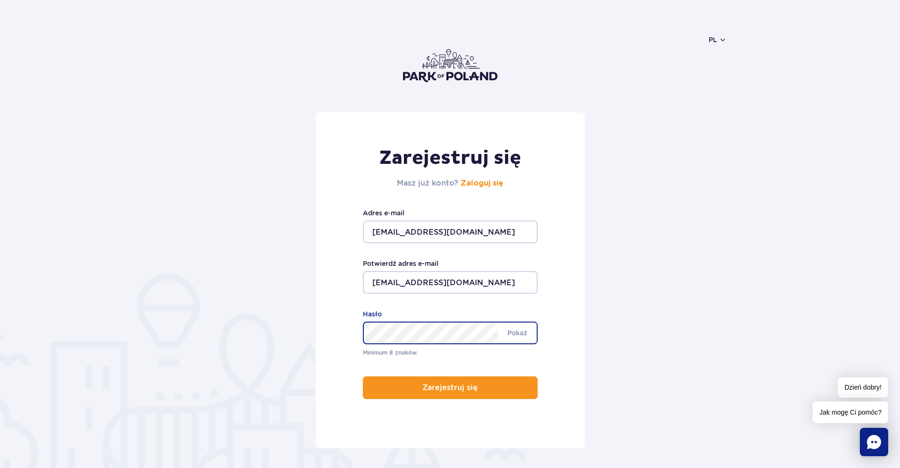
click at [384, 388] on div "Zarejestruj się Masz już konto? Zaloguj się julciawlodarska2@gmail.com Adres e-…" at bounding box center [449, 280] width 269 height 336
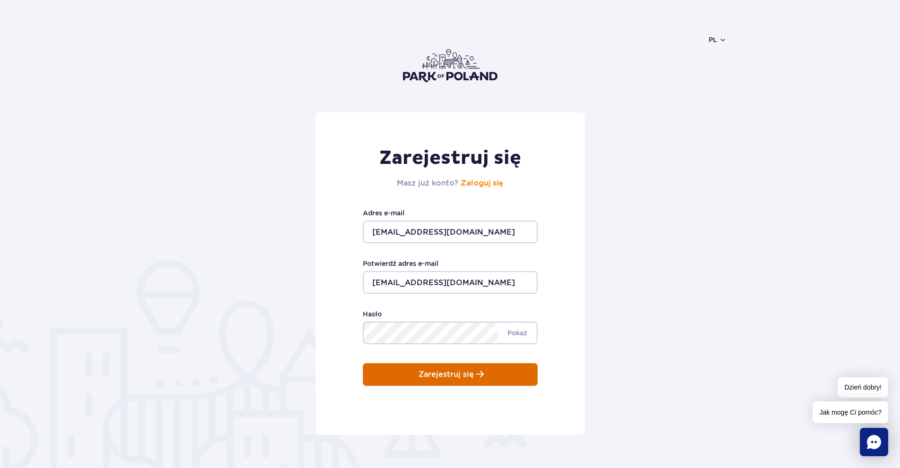
click at [393, 373] on button "Zarejestruj się" at bounding box center [450, 374] width 175 height 23
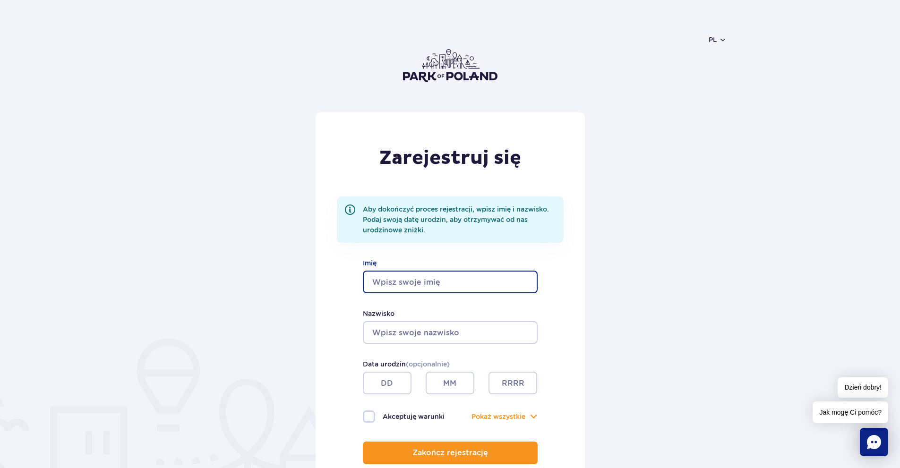
click at [450, 287] on input "Imię" at bounding box center [450, 282] width 175 height 23
type input "[PERSON_NAME]"
click at [399, 331] on input "Nazwisko" at bounding box center [450, 332] width 175 height 23
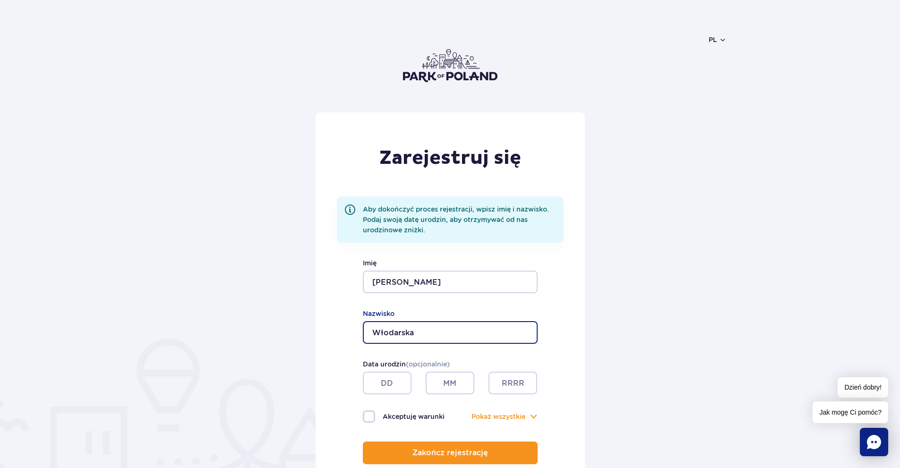
scroll to position [94, 0]
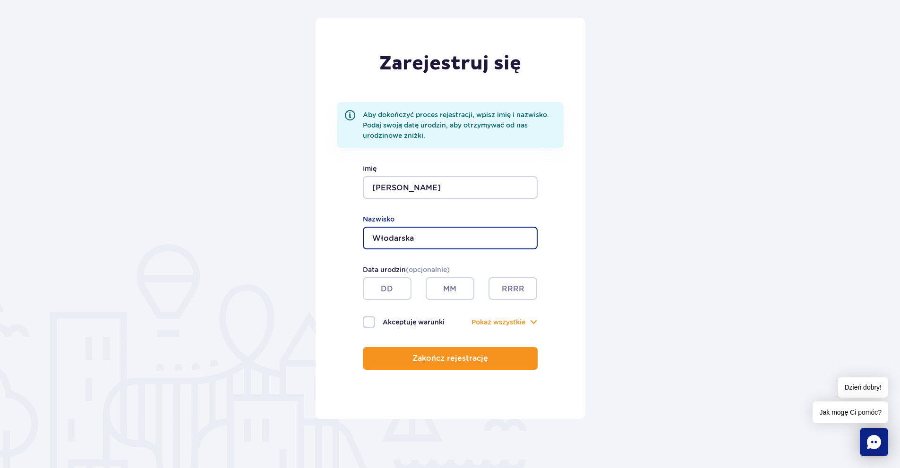
type input "Włodarska"
click at [365, 322] on label "Akceptuję warunki" at bounding box center [406, 322] width 87 height 12
click at [365, 318] on input "Akceptuję warunki" at bounding box center [368, 317] width 10 height 2
checkbox input "true"
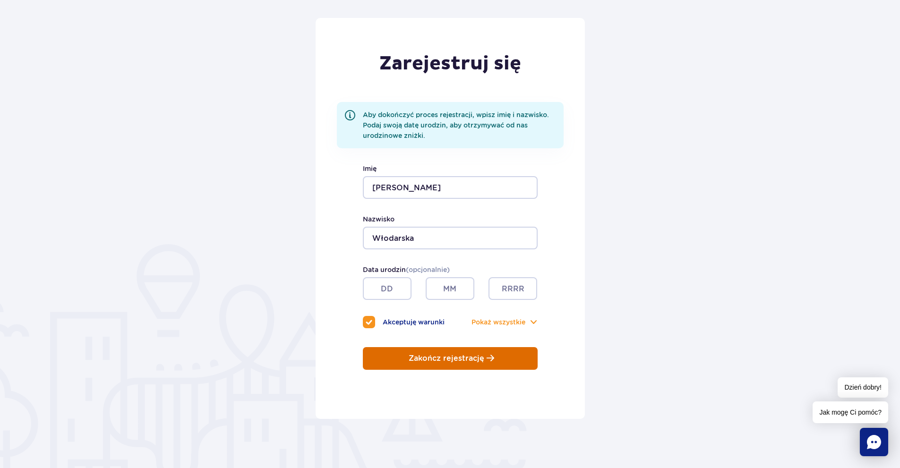
click at [426, 361] on p "Zakończ rejestrację" at bounding box center [446, 358] width 76 height 8
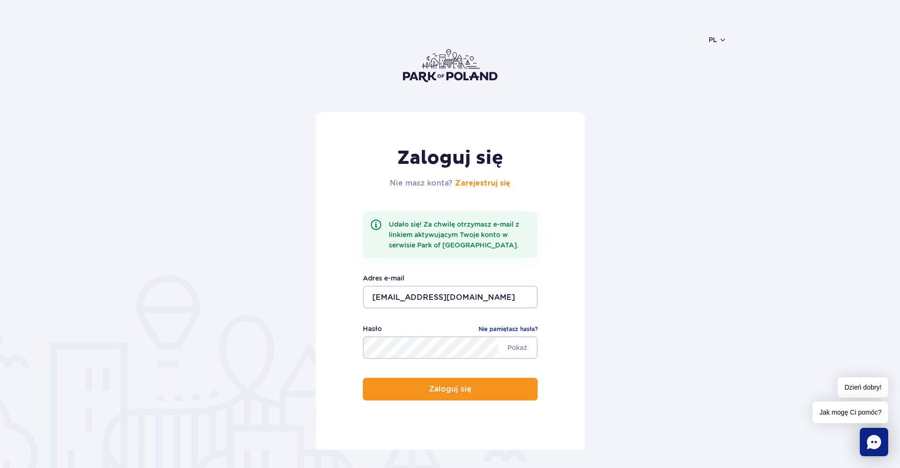
drag, startPoint x: 467, startPoint y: 303, endPoint x: 119, endPoint y: 351, distance: 351.3
click at [119, 351] on div "Zaloguj się Nie masz konta? Zarejestruj się Udało się! Za chwilę otrzymasz e-ma…" at bounding box center [450, 318] width 900 height 413
type input "m"
drag, startPoint x: 406, startPoint y: 290, endPoint x: 305, endPoint y: 307, distance: 101.9
click at [308, 306] on form "Zaloguj się Nie masz konta? Zarejestruj się Udało się! Za chwilę otrzymasz e-ma…" at bounding box center [449, 280] width 553 height 337
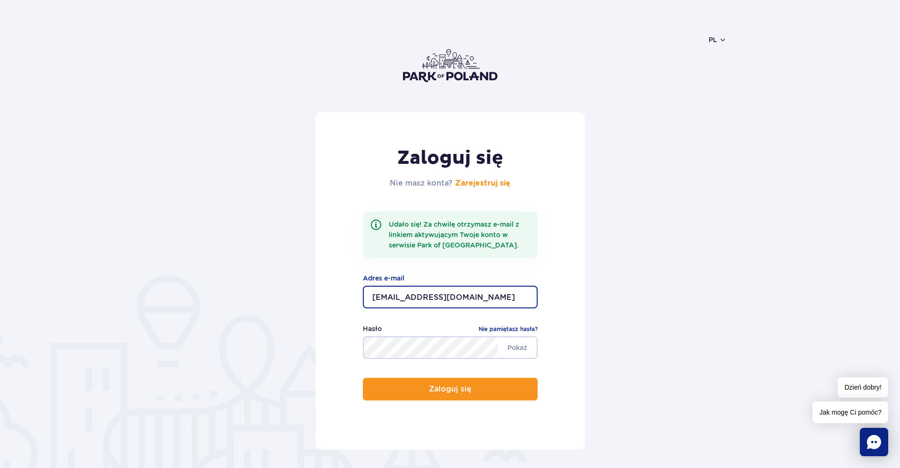
type input "julciawlodarska2@gmail.com"
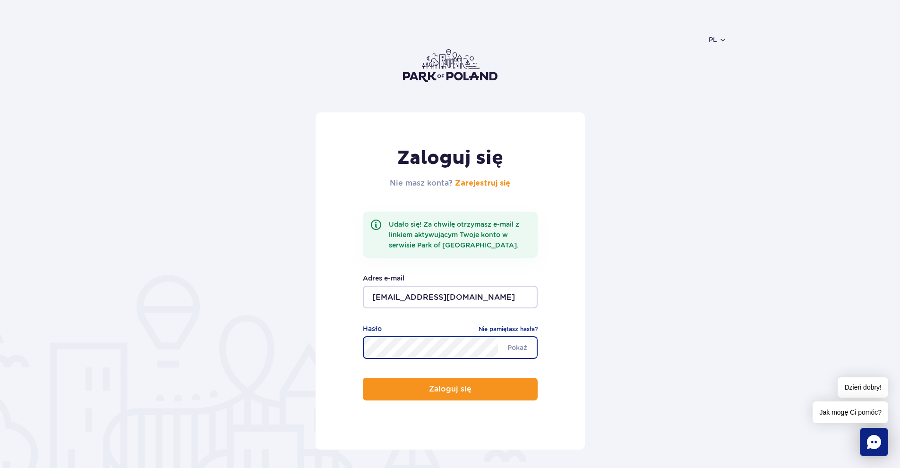
click at [191, 375] on form "Zaloguj się Nie masz konta? Zarejestruj się Udało się! Za chwilę otrzymasz e-ma…" at bounding box center [449, 280] width 553 height 337
click at [380, 394] on button "Zaloguj się" at bounding box center [450, 389] width 175 height 23
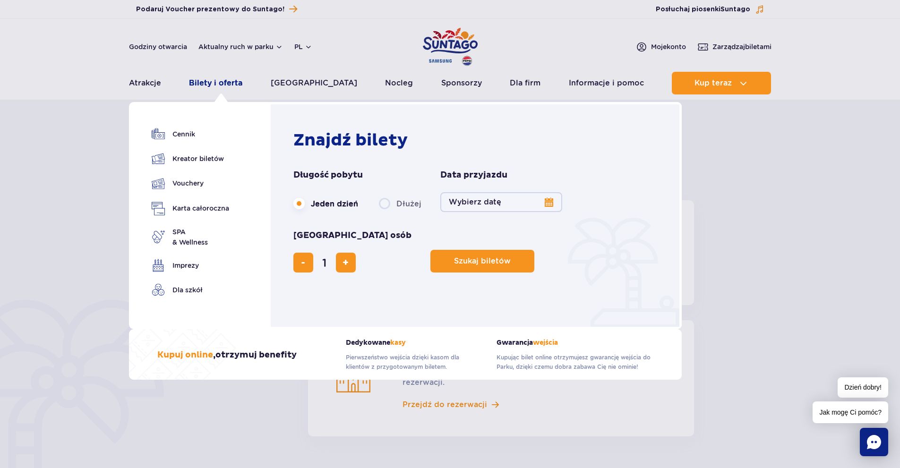
click at [220, 80] on link "Bilety i oferta" at bounding box center [215, 83] width 53 height 23
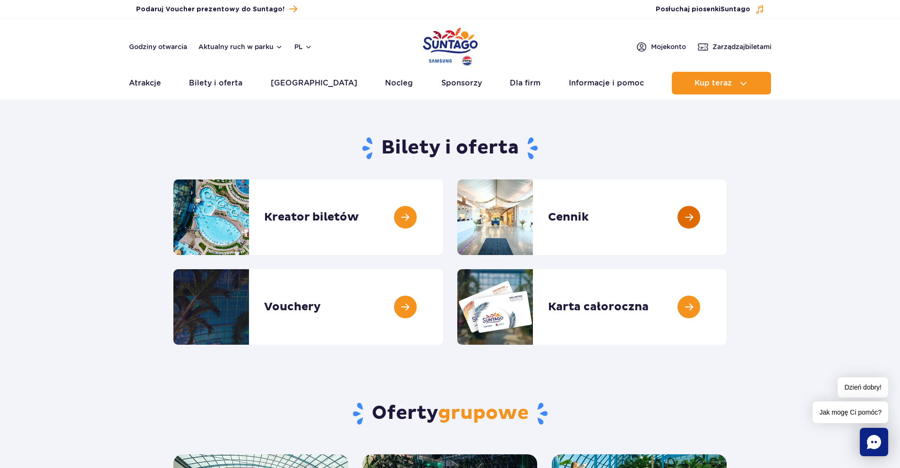
click at [726, 221] on link at bounding box center [726, 217] width 0 height 76
click at [443, 230] on link at bounding box center [443, 217] width 0 height 76
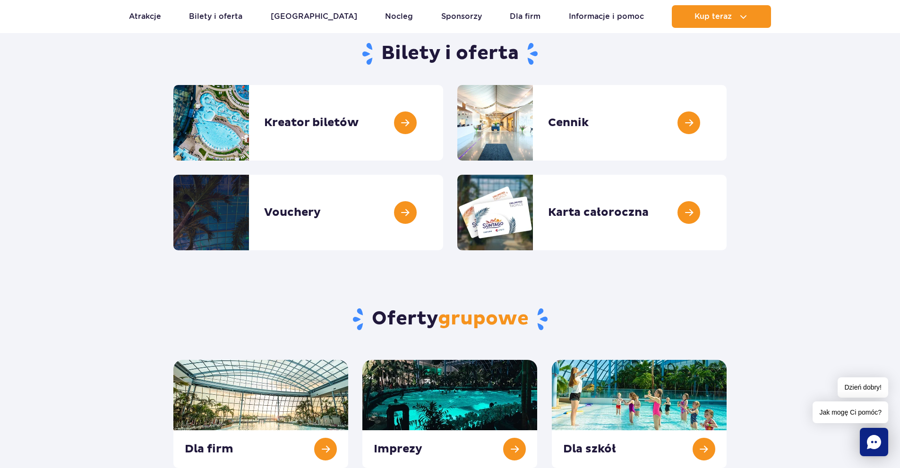
scroll to position [47, 0]
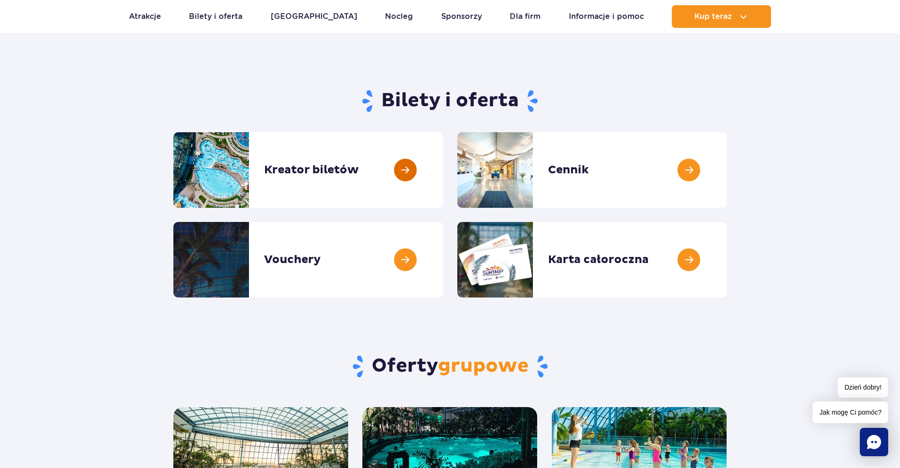
click at [443, 158] on link at bounding box center [443, 170] width 0 height 76
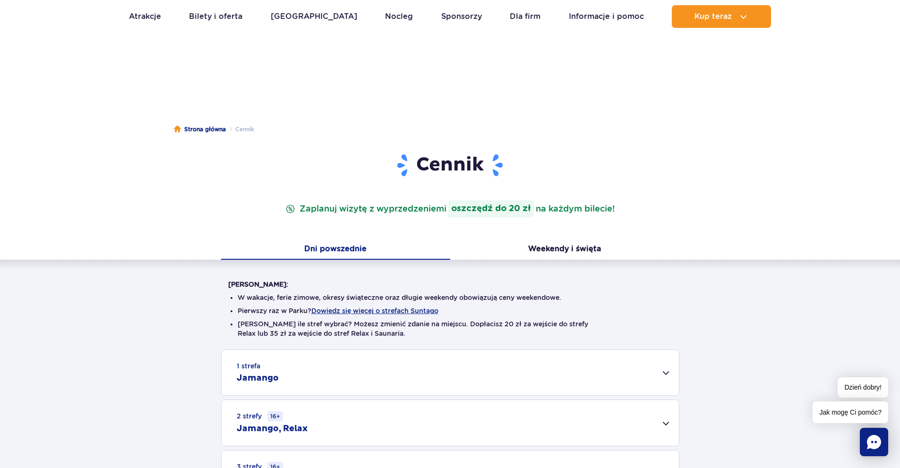
scroll to position [142, 0]
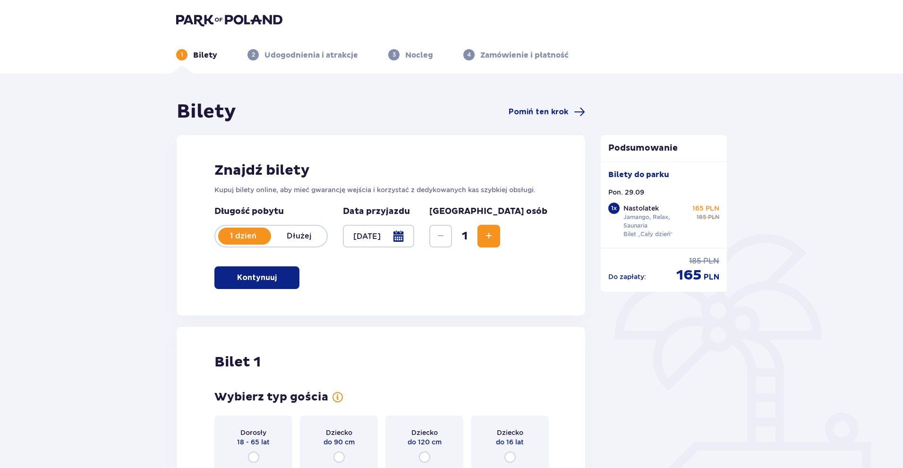
click at [414, 238] on div at bounding box center [378, 236] width 71 height 23
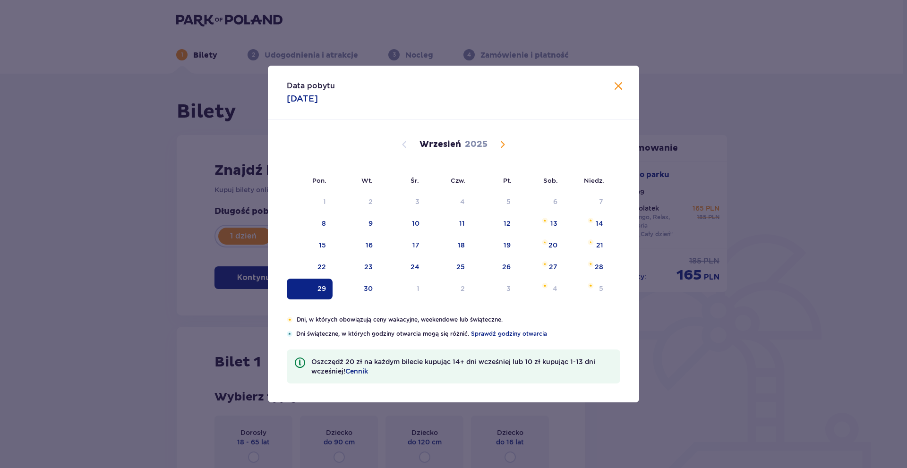
click at [314, 293] on div "29" at bounding box center [310, 289] width 46 height 21
click at [619, 83] on span at bounding box center [617, 86] width 11 height 11
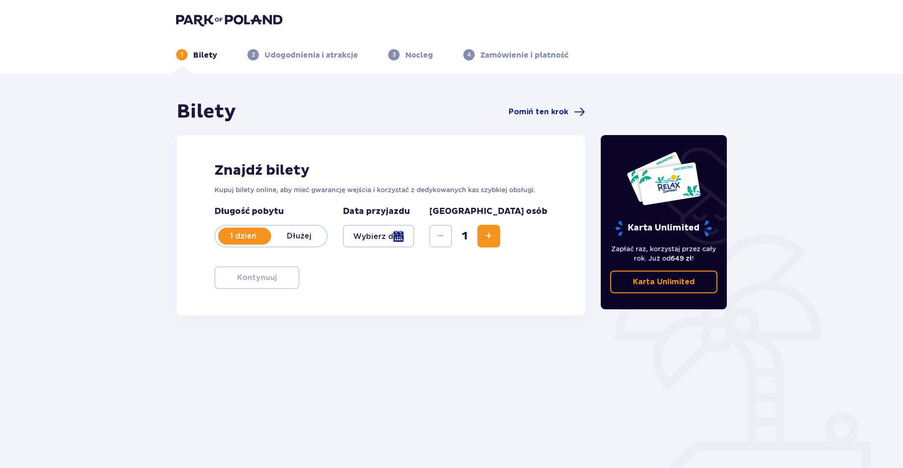
click at [414, 233] on div at bounding box center [378, 236] width 71 height 23
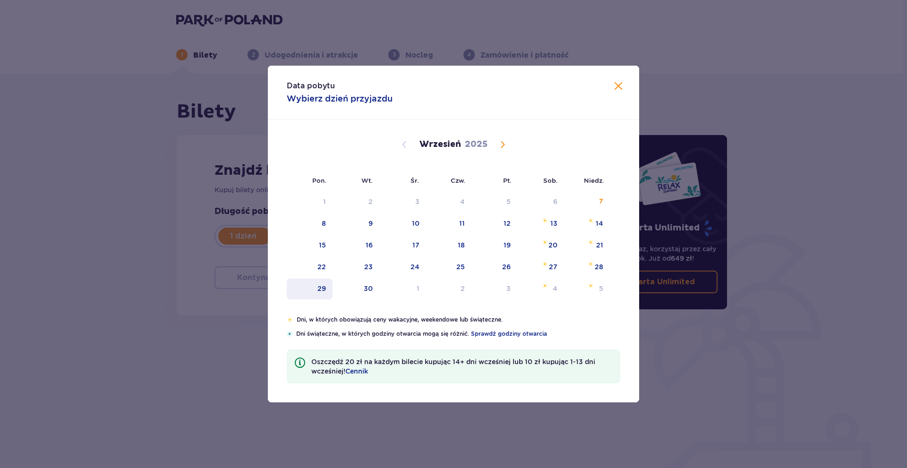
click at [322, 291] on div "29" at bounding box center [321, 288] width 8 height 9
type input "[DATE]"
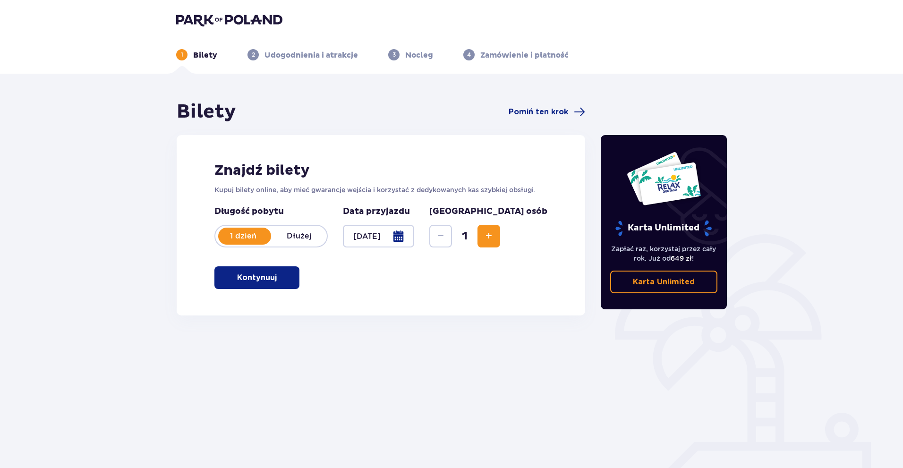
click at [273, 281] on span "button" at bounding box center [278, 277] width 11 height 11
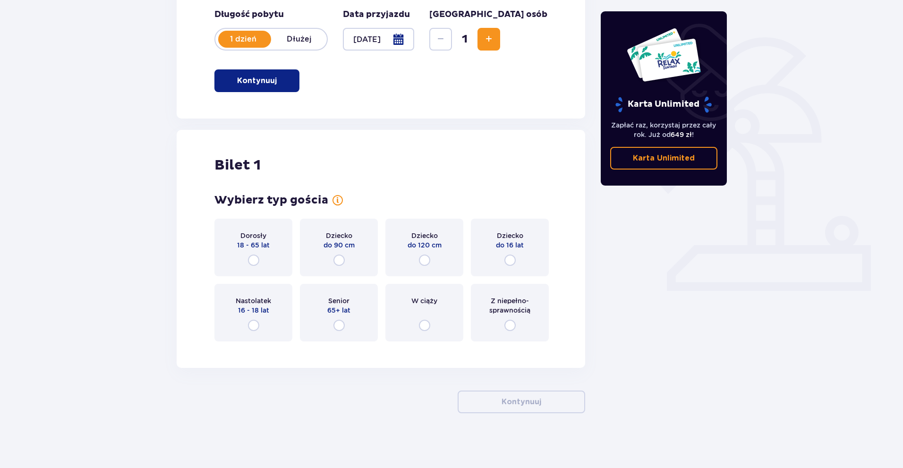
scroll to position [199, 0]
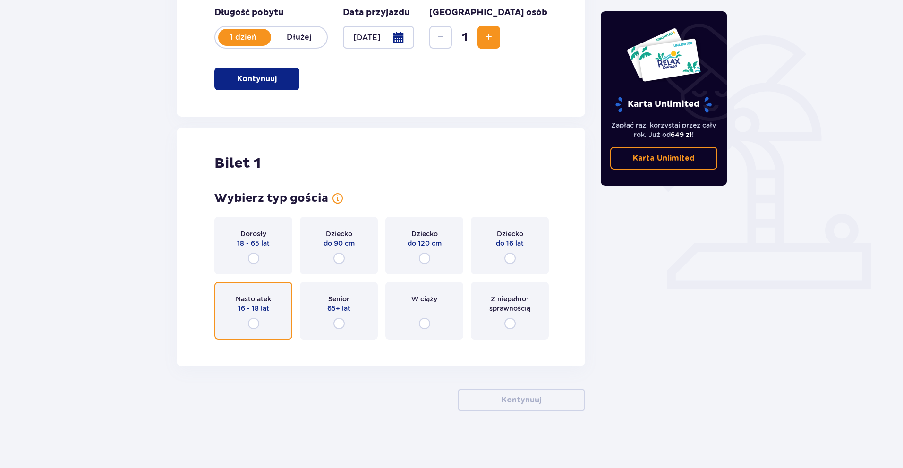
click at [258, 323] on input "radio" at bounding box center [253, 323] width 11 height 11
radio input "true"
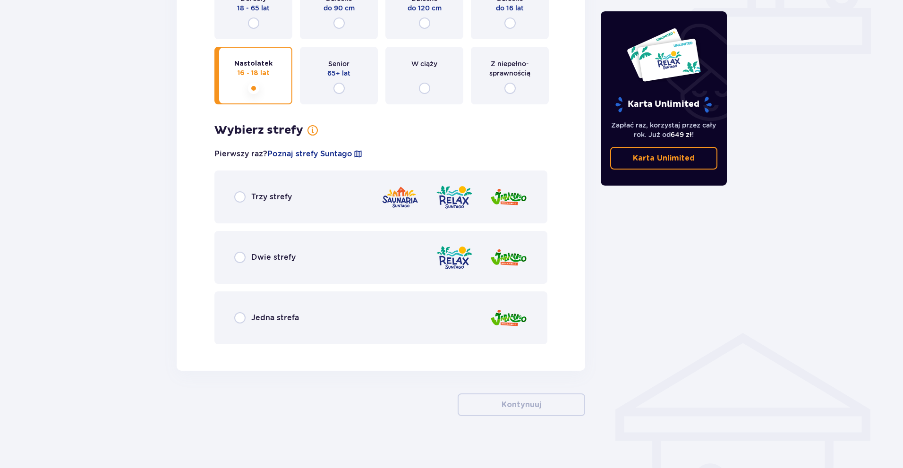
scroll to position [439, 0]
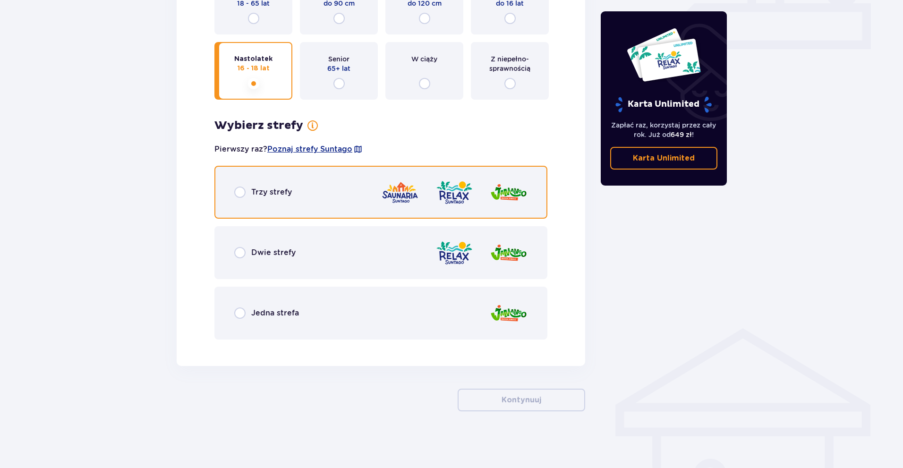
click at [242, 188] on input "radio" at bounding box center [239, 192] width 11 height 11
radio input "true"
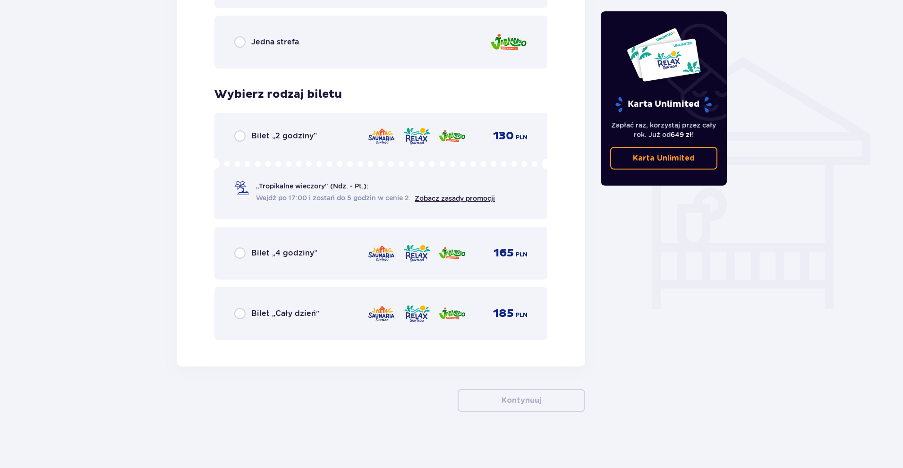
scroll to position [710, 0]
click at [246, 318] on div "Bilet „Cały dzień”" at bounding box center [276, 312] width 85 height 11
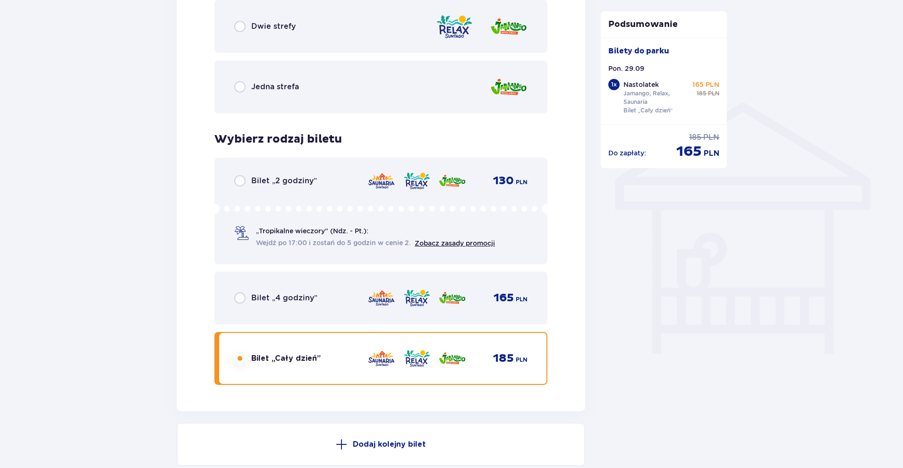
scroll to position [806, 0]
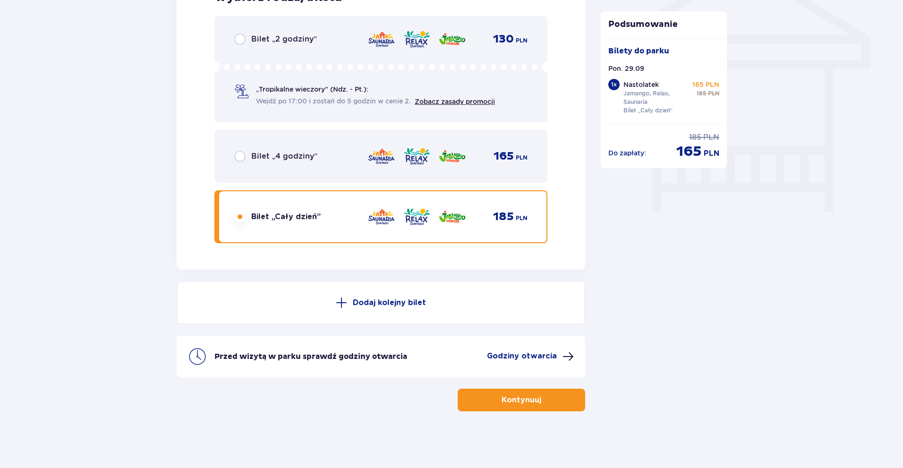
click at [521, 405] on p "Kontynuuj" at bounding box center [521, 400] width 40 height 10
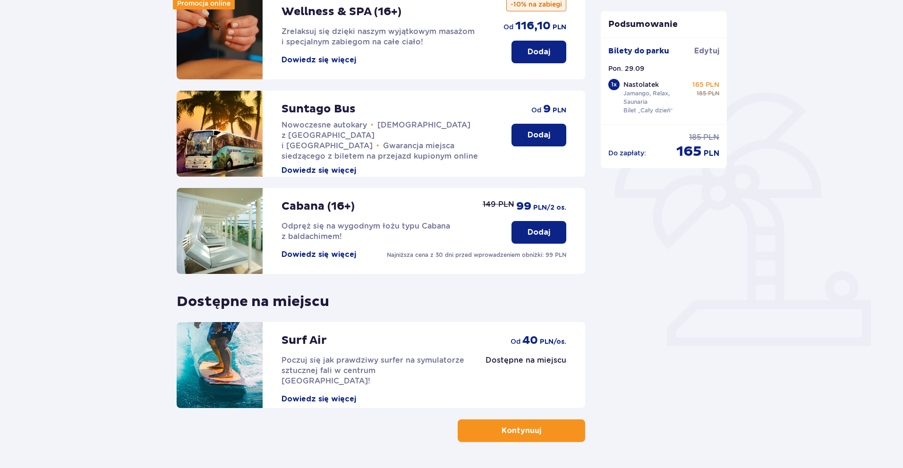
scroll to position [172, 0]
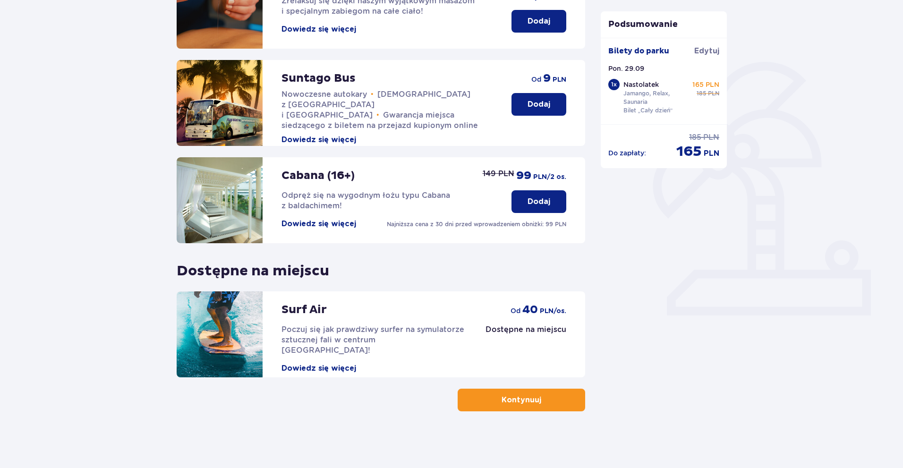
click at [491, 405] on button "Kontynuuj" at bounding box center [521, 400] width 127 height 23
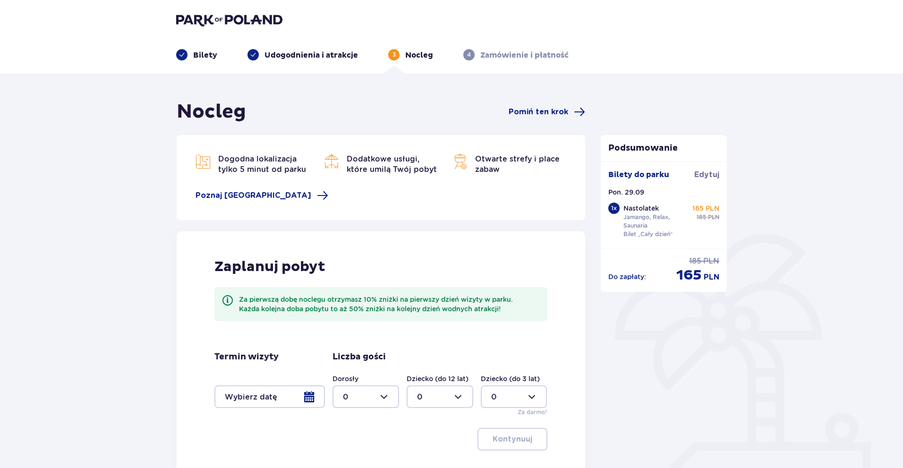
scroll to position [100, 0]
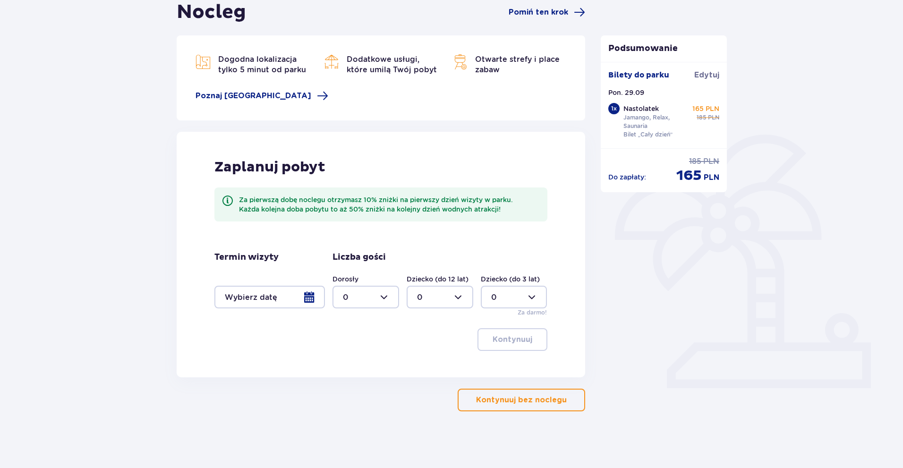
click at [500, 405] on p "Kontynuuj bez noclegu" at bounding box center [521, 400] width 91 height 10
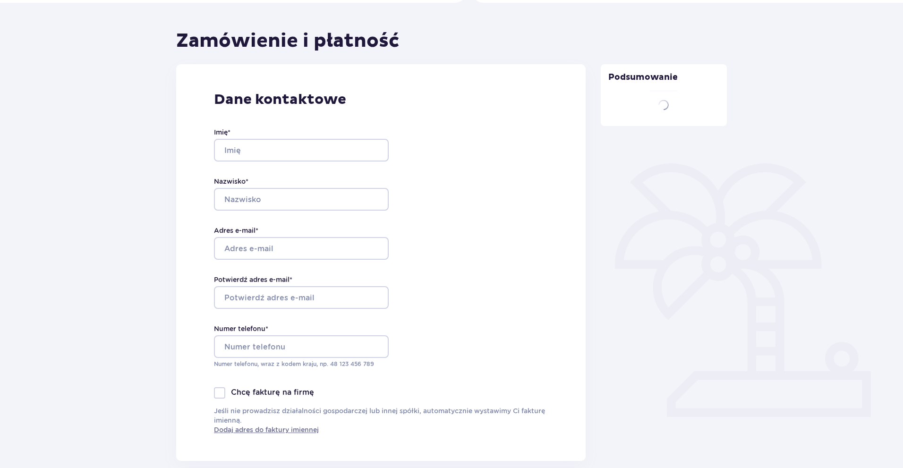
type input "Julia"
type input "Włodarska"
type input "julciawlodarska2@gmail.com"
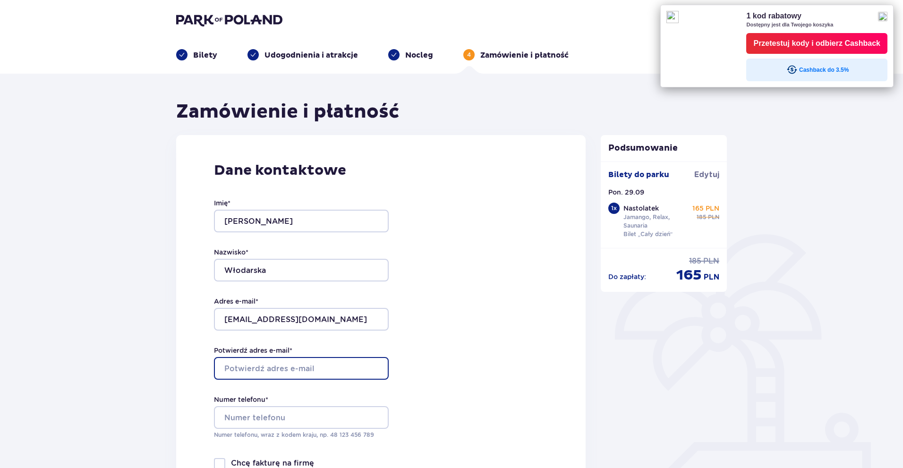
click at [358, 368] on input "Potwierdź adres e-mail *" at bounding box center [301, 368] width 175 height 23
type input "julciawlodarska2@gamil.com"
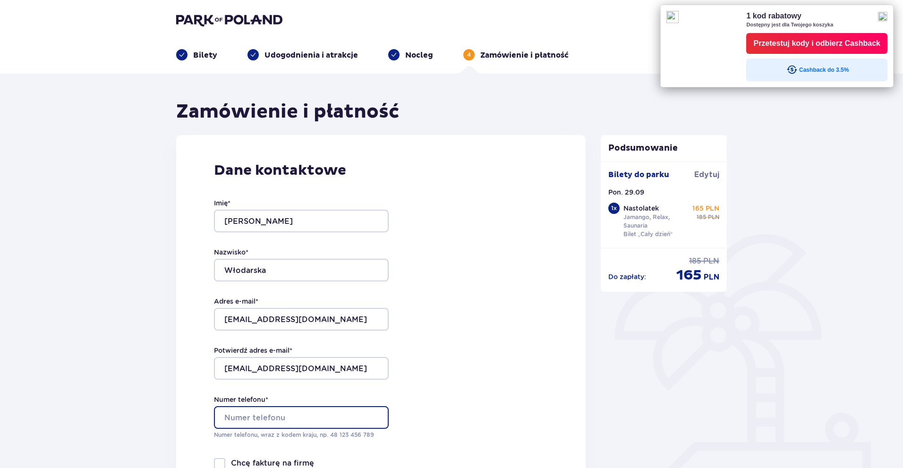
click at [303, 423] on input "Numer telefonu *" at bounding box center [301, 417] width 175 height 23
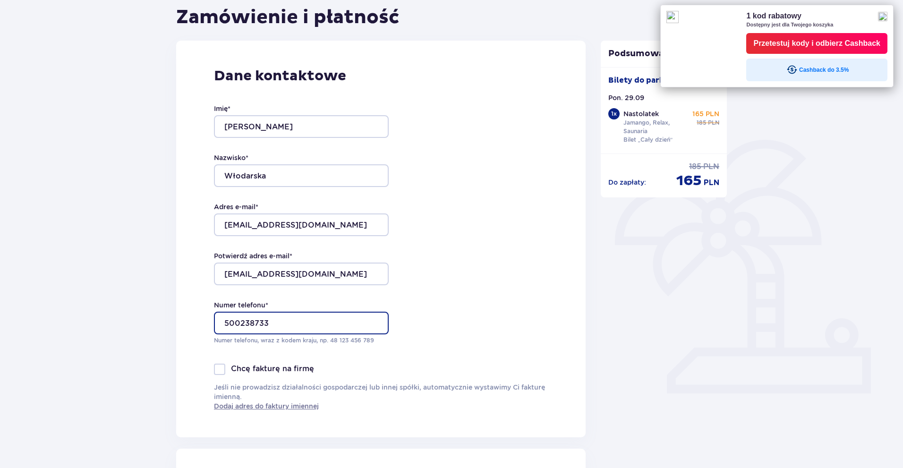
scroll to position [236, 0]
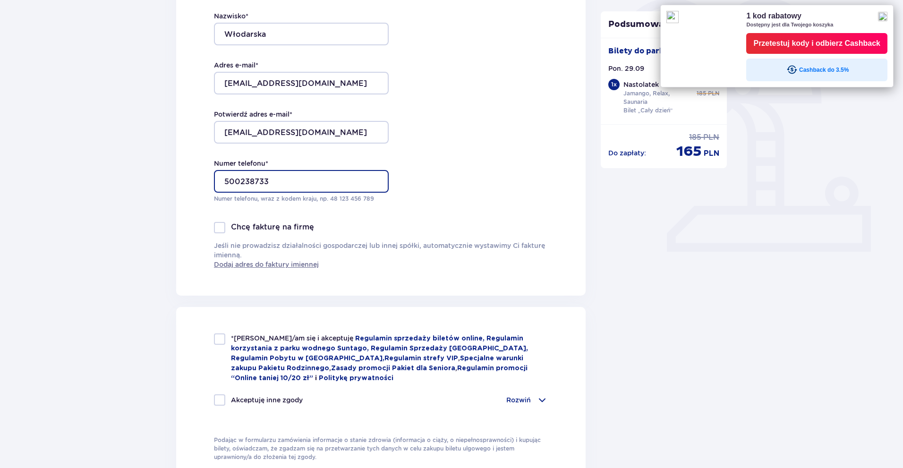
type input "500238733"
click at [221, 342] on div at bounding box center [219, 338] width 11 height 11
checkbox input "true"
click at [214, 399] on div at bounding box center [219, 399] width 11 height 11
checkbox input "true"
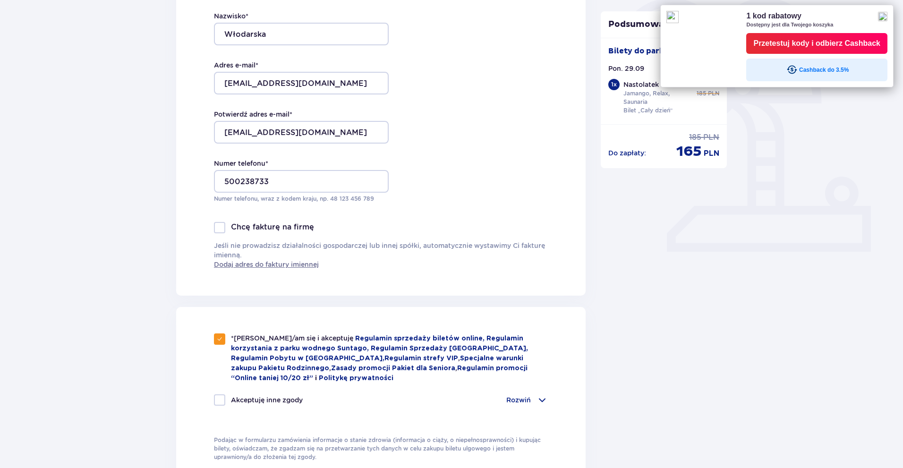
checkbox input "true"
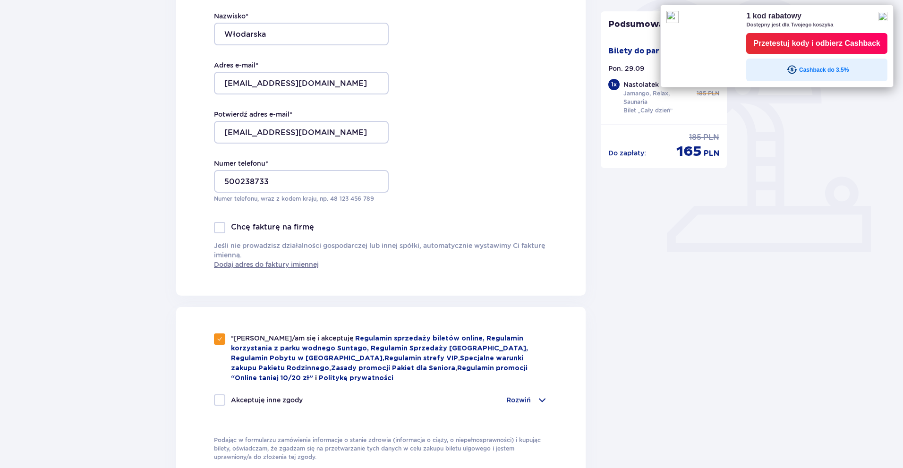
checkbox input "true"
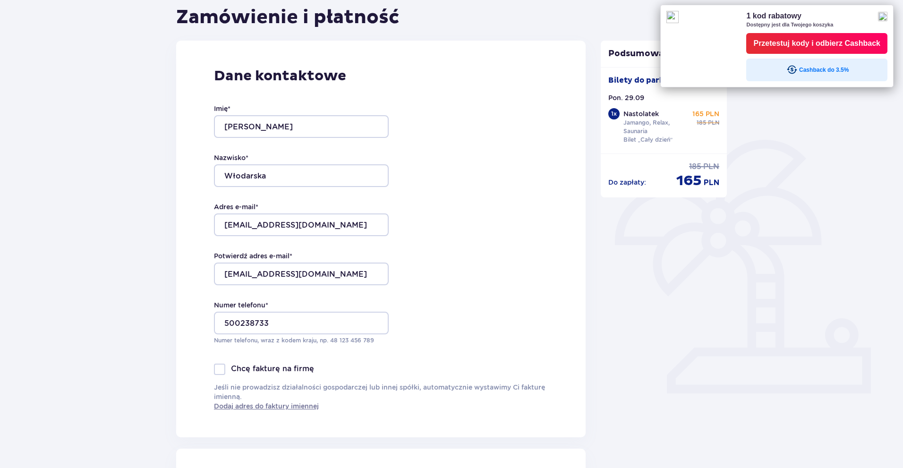
scroll to position [0, 0]
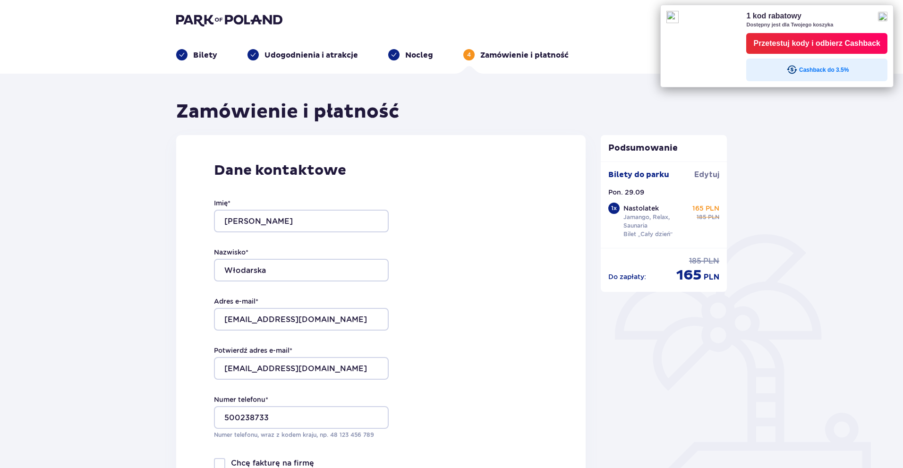
click at [885, 14] on img at bounding box center [882, 16] width 9 height 9
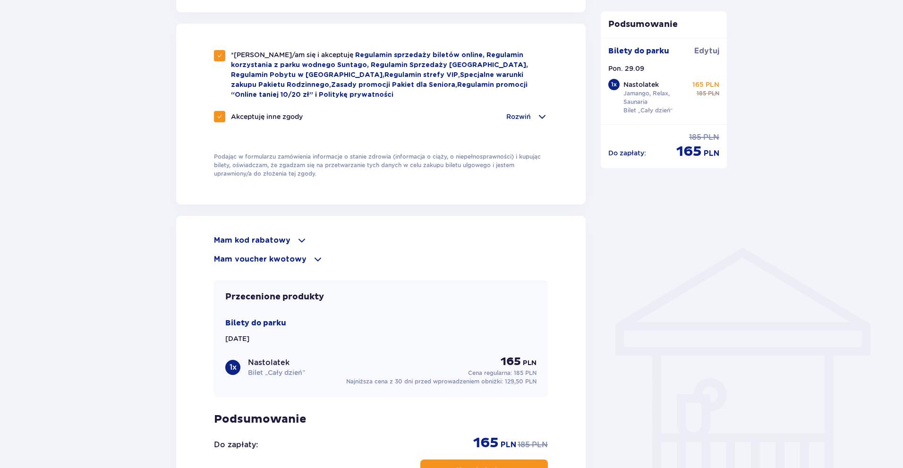
scroll to position [614, 0]
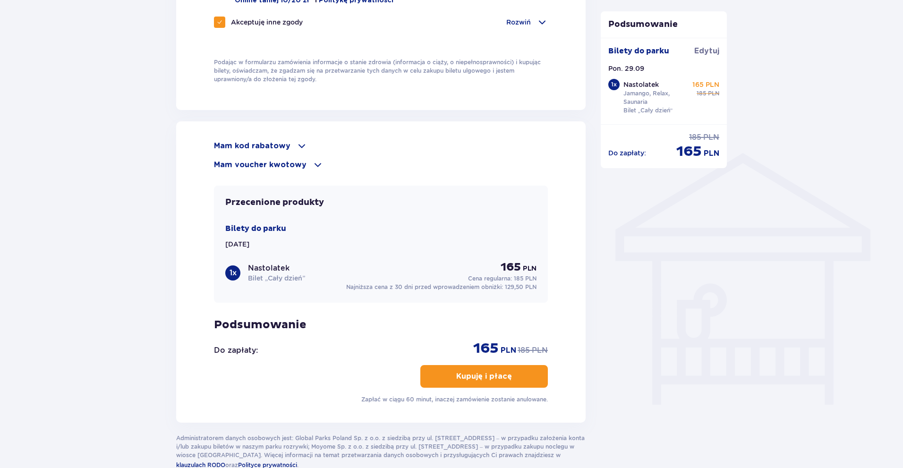
click at [465, 372] on p "Kupuję i płacę" at bounding box center [484, 376] width 56 height 10
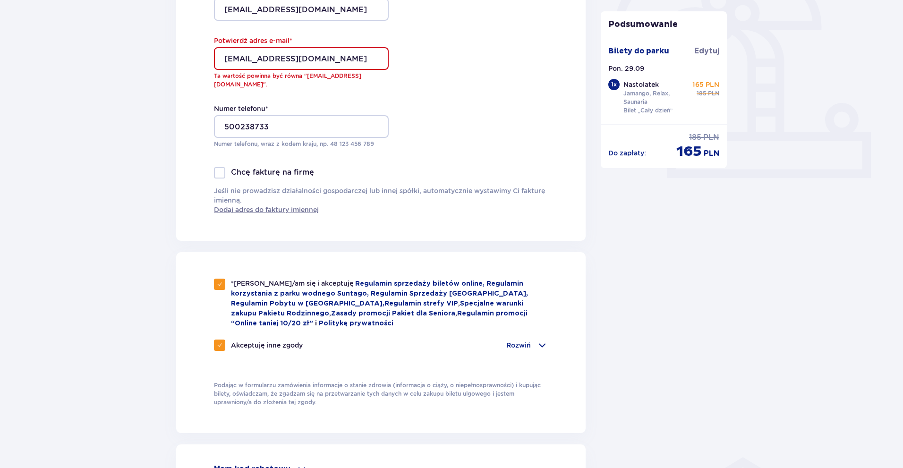
scroll to position [215, 0]
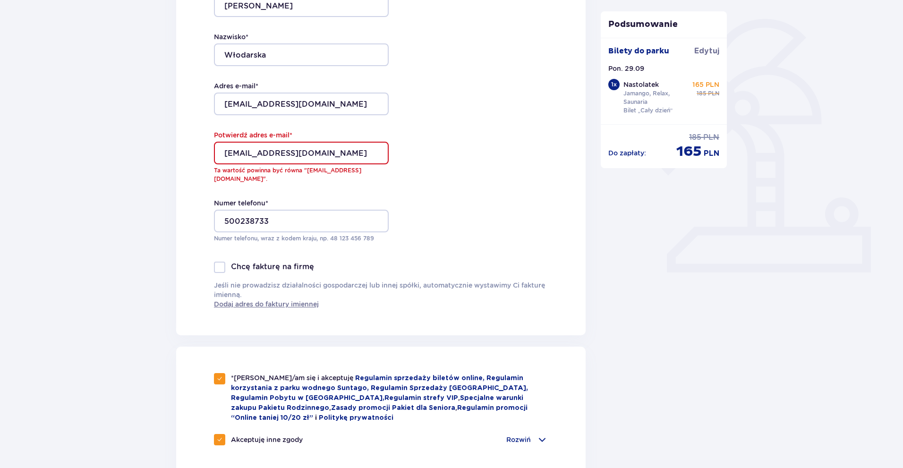
click at [312, 154] on input "julciawlodarska2@gamil.com" at bounding box center [301, 153] width 175 height 23
click at [317, 154] on input "julciawlodarska2@gamil.com" at bounding box center [301, 153] width 175 height 23
click at [313, 154] on input "julciawlodarska2@gamil.com" at bounding box center [301, 153] width 175 height 23
click at [316, 154] on input "julciawlodarska2@gamil.com" at bounding box center [301, 153] width 175 height 23
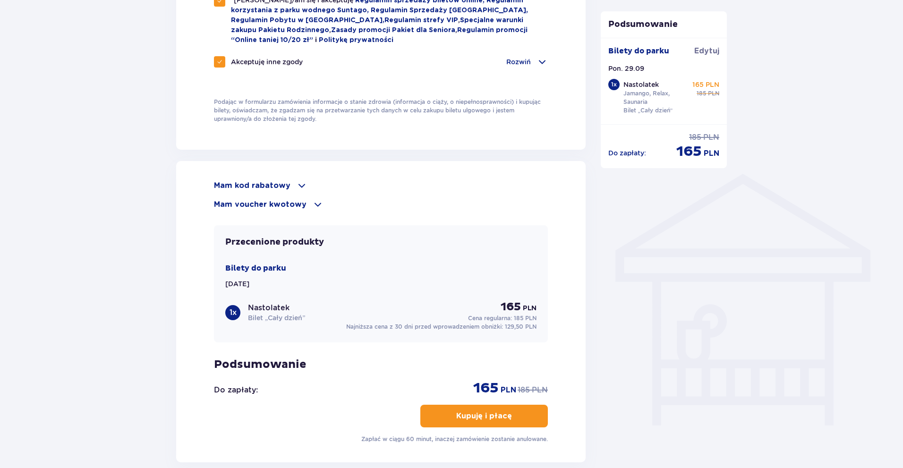
scroll to position [689, 0]
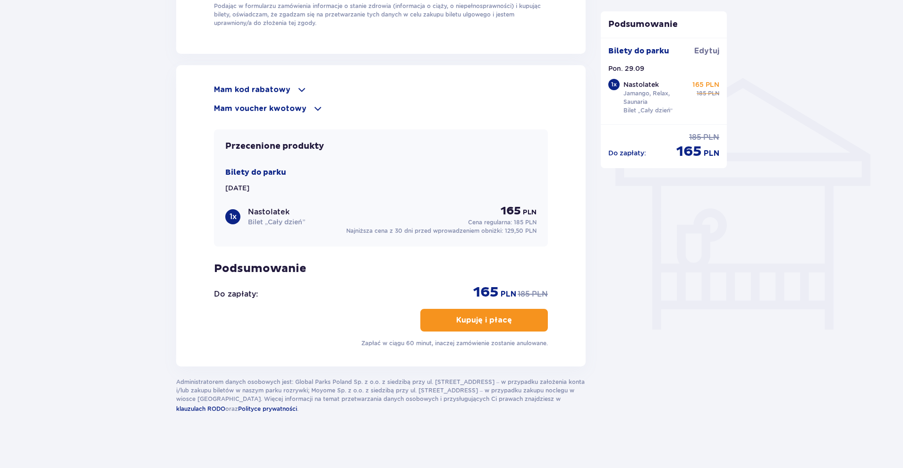
type input "julciawlodarska2@gmail.com"
click at [495, 320] on p "Kupuję i płacę" at bounding box center [484, 320] width 56 height 10
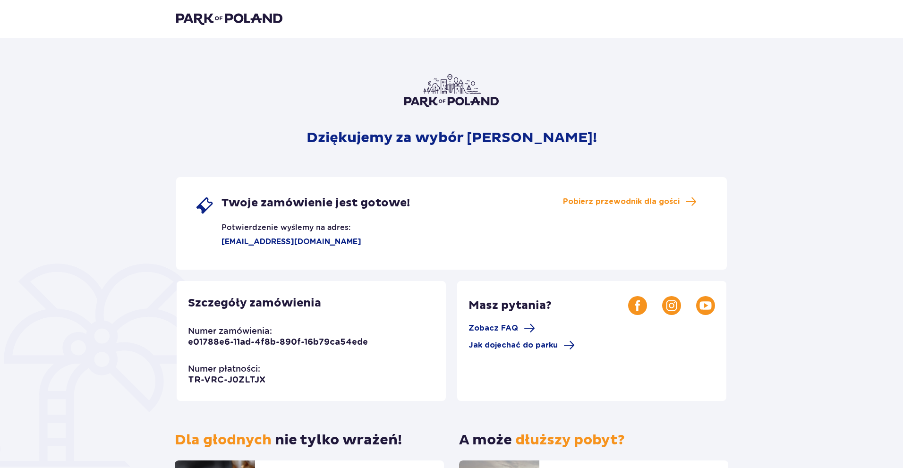
scroll to position [96, 0]
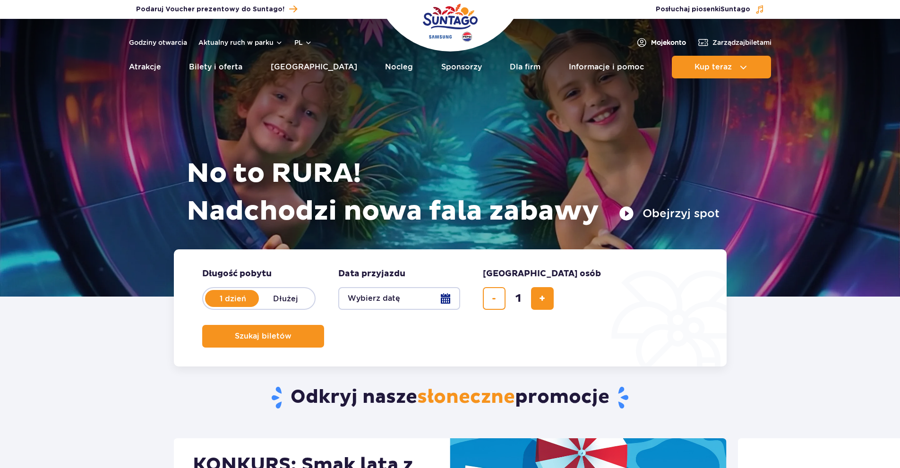
click at [651, 40] on span "Moje konto" at bounding box center [668, 42] width 35 height 9
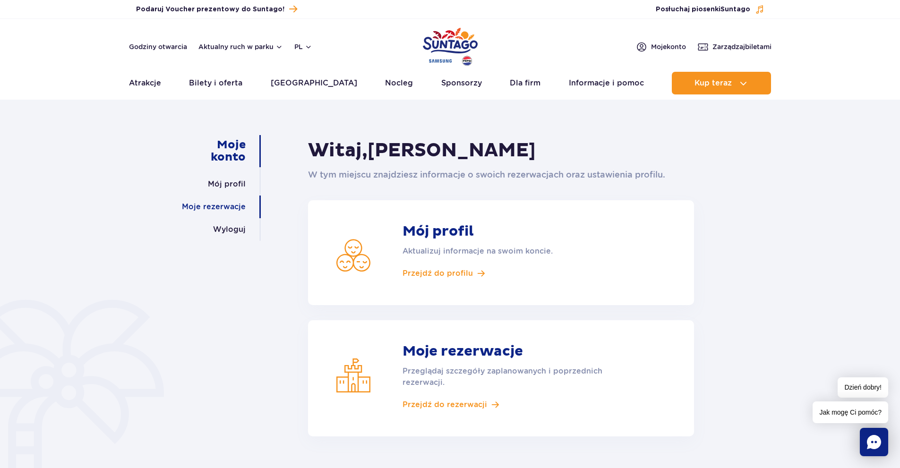
click at [221, 205] on link "Moje rezerwacje" at bounding box center [214, 206] width 64 height 23
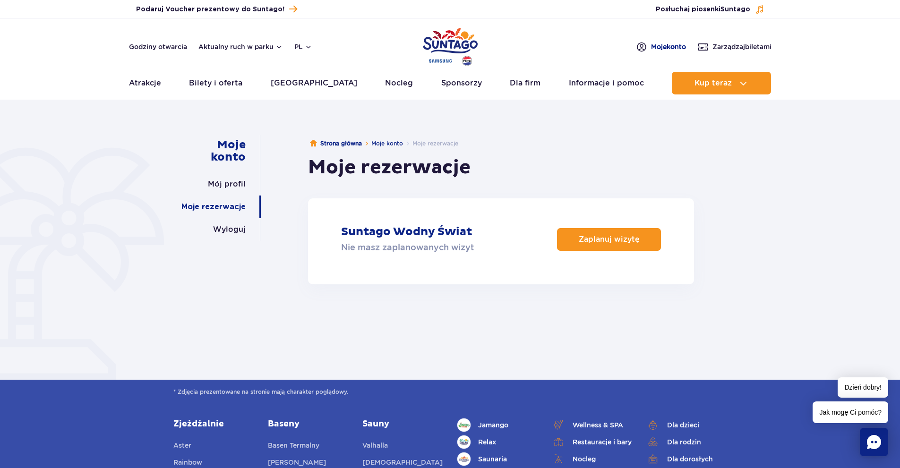
click at [656, 47] on span "Moje konto" at bounding box center [668, 46] width 35 height 9
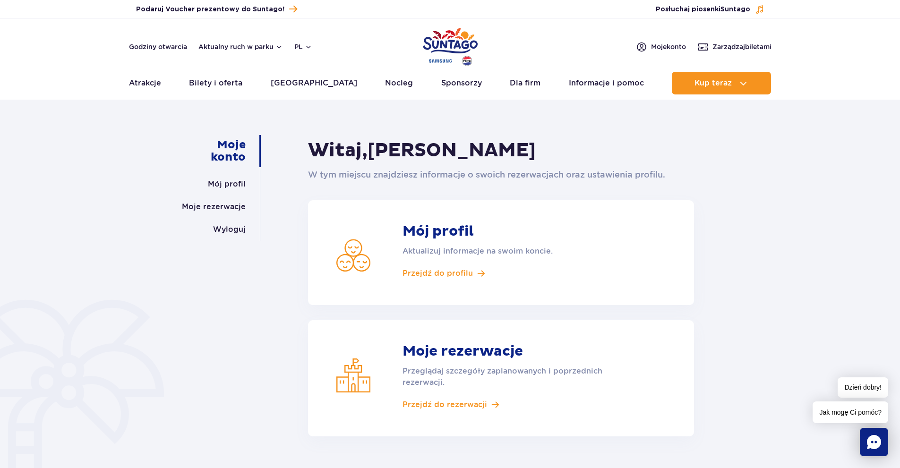
click at [457, 280] on article "Mój profil Aktualizuj informacje na swoim koncie. Przejdź do profilu" at bounding box center [501, 252] width 386 height 105
click at [457, 272] on span "Przejdź do profilu" at bounding box center [437, 273] width 70 height 10
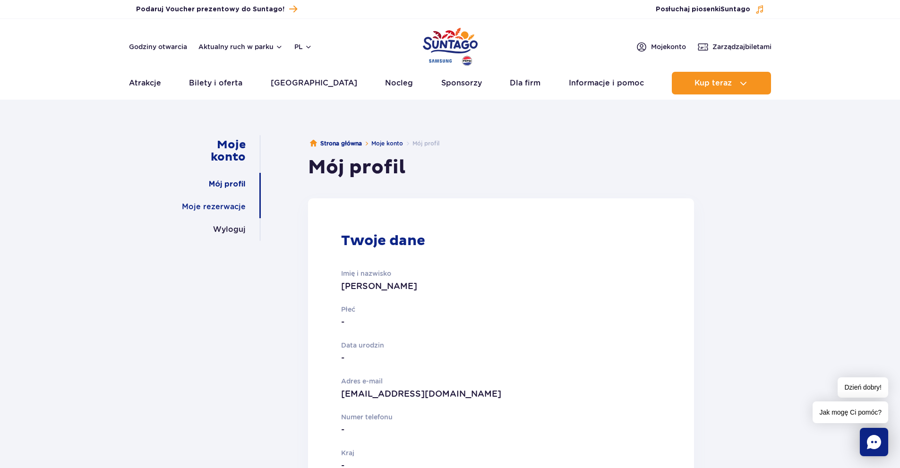
click at [244, 209] on link "Moje rezerwacje" at bounding box center [214, 206] width 64 height 23
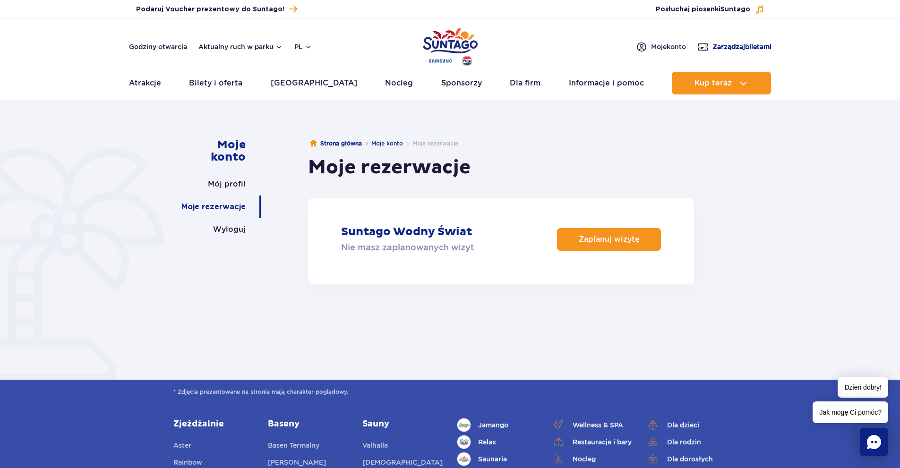
click at [727, 43] on span "Zarządzaj biletami" at bounding box center [741, 46] width 59 height 9
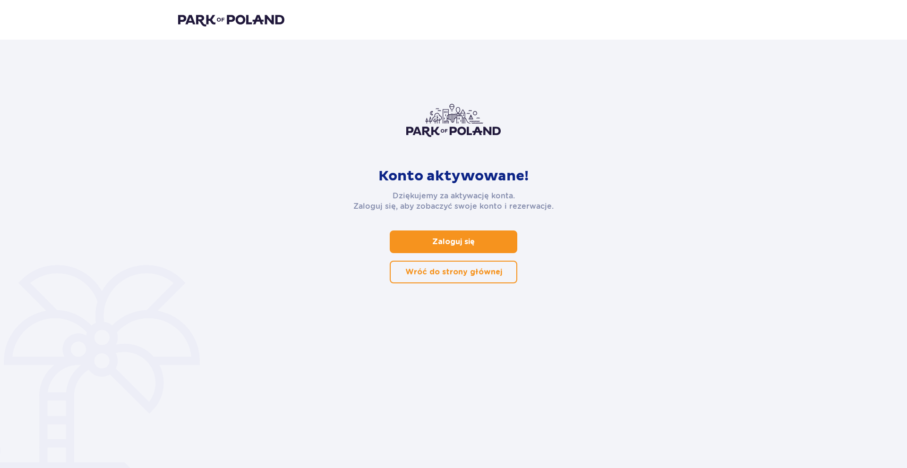
click at [402, 245] on link "Zaloguj się" at bounding box center [453, 241] width 127 height 23
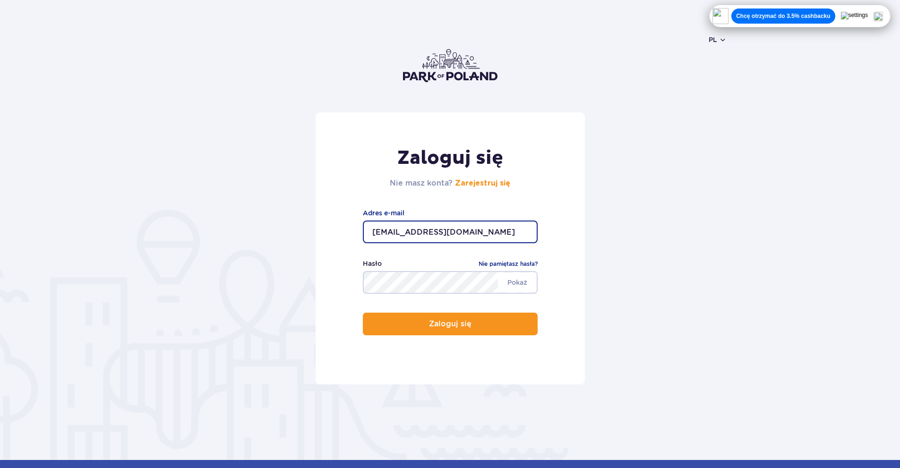
drag, startPoint x: 485, startPoint y: 230, endPoint x: 198, endPoint y: 238, distance: 287.2
click at [198, 238] on form "Zaloguj się Nie masz konta? Zarejestruj się kamila.lewocha@gmail.com Adres e-ma…" at bounding box center [449, 248] width 553 height 272
type input "julciawlodarska2@gmail.com"
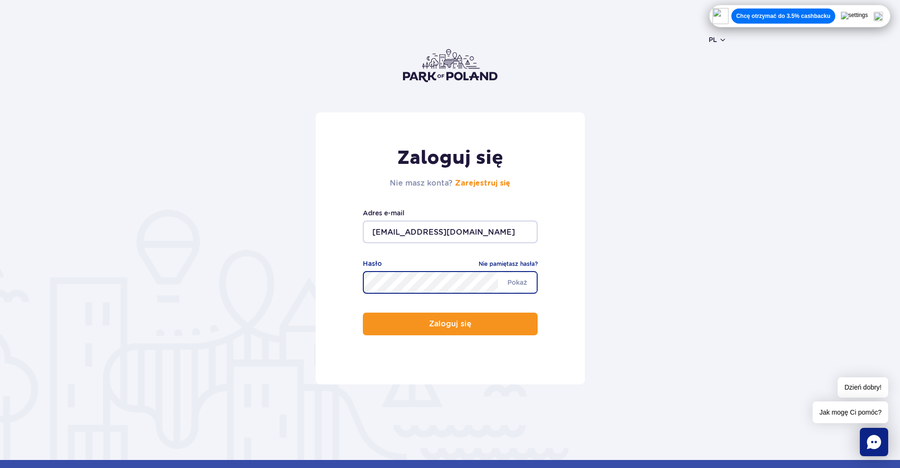
click at [282, 327] on form "Zaloguj się Nie masz konta? Zarejestruj się julciawlodarska2@gmail.com Adres e-…" at bounding box center [449, 248] width 553 height 272
click at [520, 277] on span "Pokaż" at bounding box center [517, 282] width 39 height 20
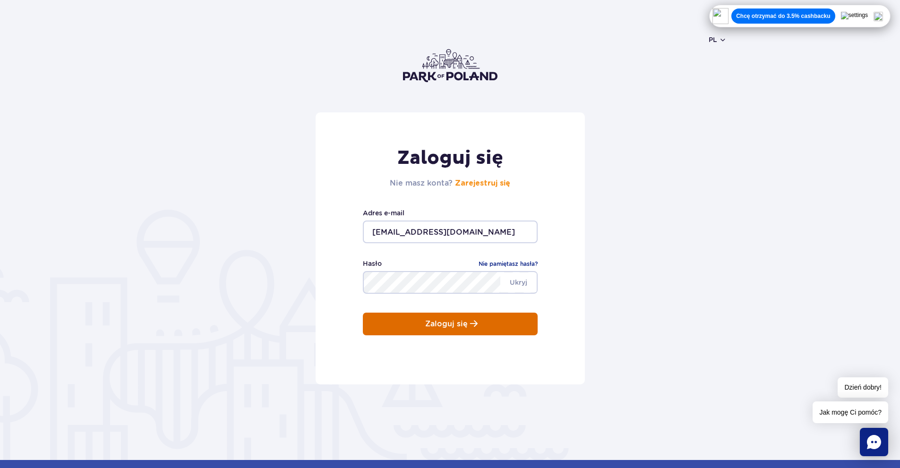
click at [479, 334] on button "Zaloguj się" at bounding box center [450, 324] width 175 height 23
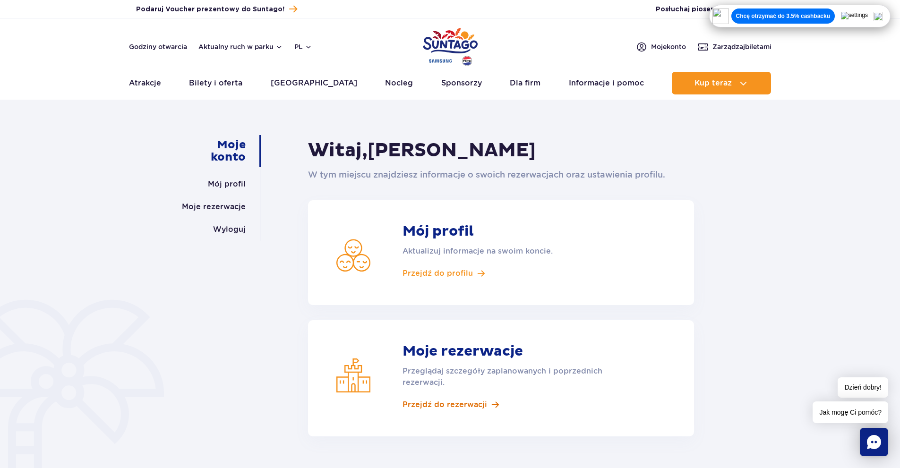
click at [474, 403] on span "Przejdź do rezerwacji" at bounding box center [444, 404] width 85 height 10
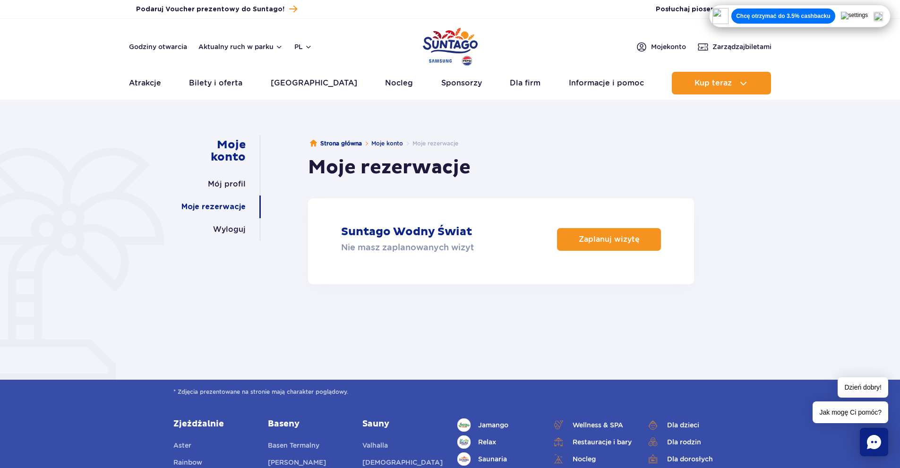
click at [244, 203] on link "Moje rezerwacje" at bounding box center [213, 206] width 64 height 23
click at [574, 238] on link "Zaplanuj wizytę" at bounding box center [609, 239] width 104 height 23
